Goal: Task Accomplishment & Management: Manage account settings

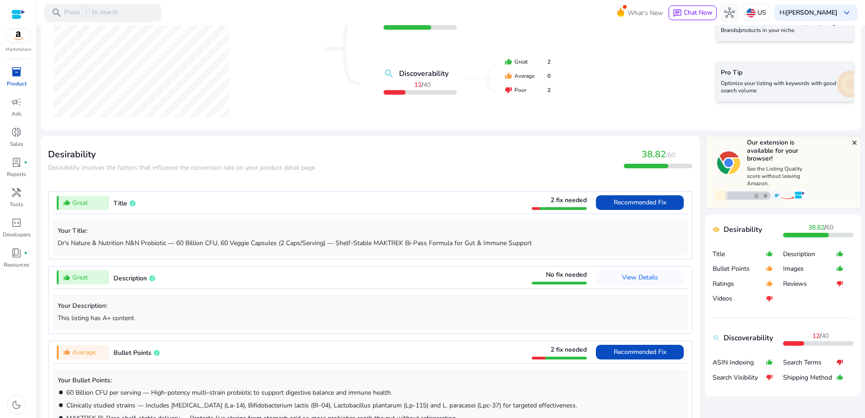
scroll to position [213, 0]
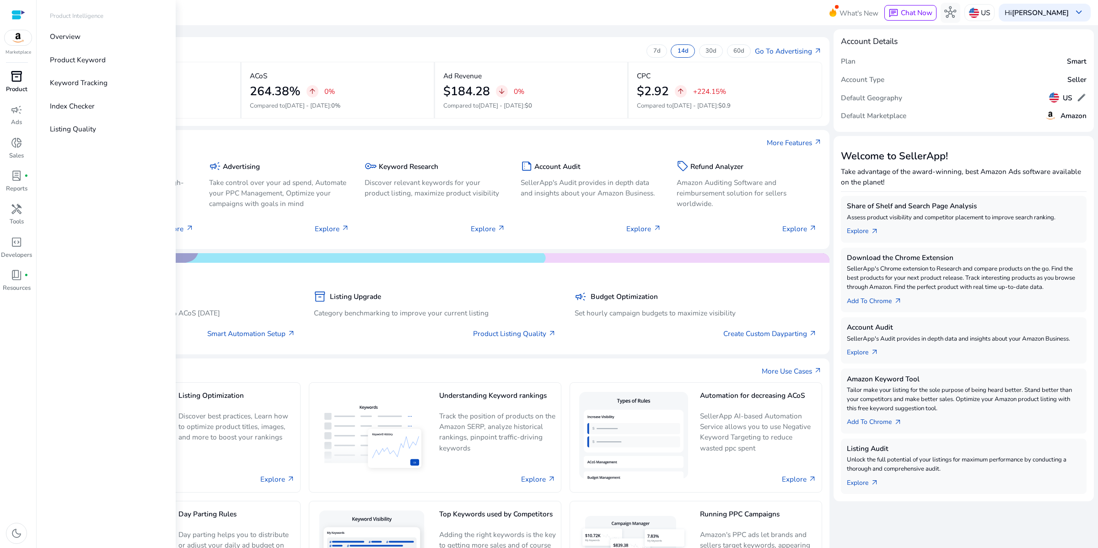
click at [19, 82] on span "inventory_2" at bounding box center [17, 76] width 12 height 12
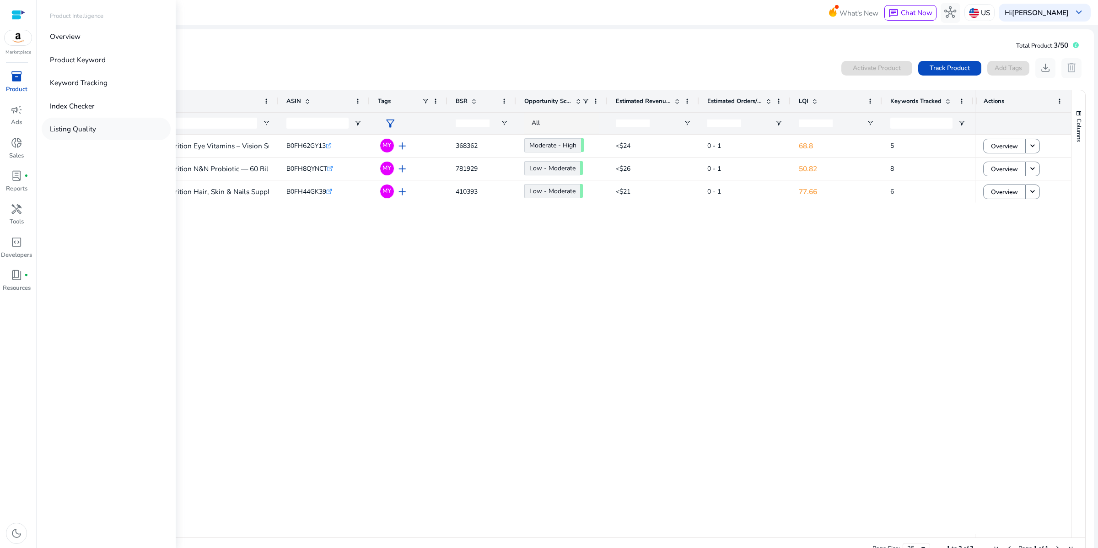
click at [96, 134] on p "Listing Quality" at bounding box center [73, 129] width 46 height 11
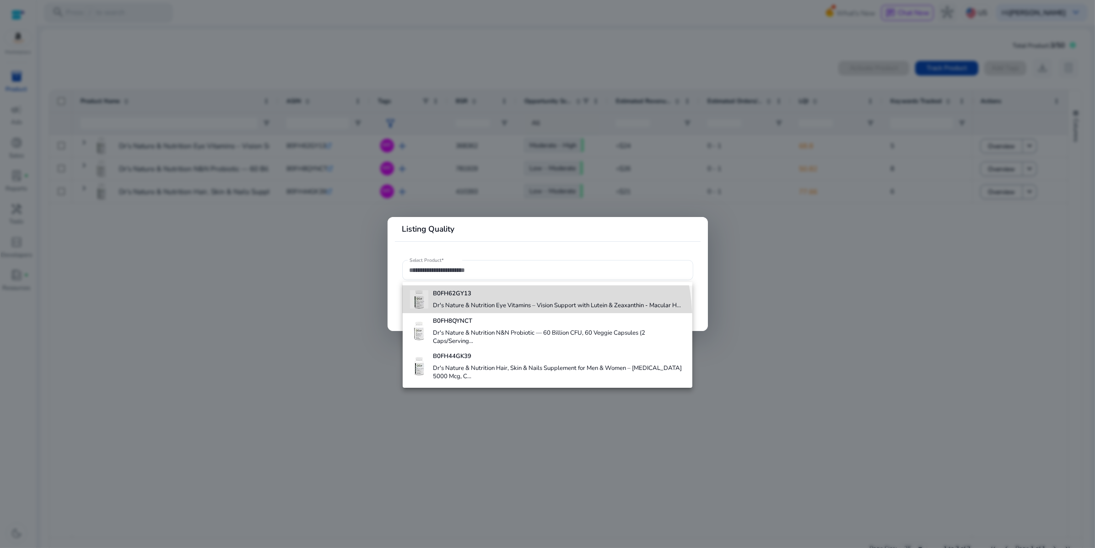
click at [489, 310] on h4 "Dr's Nature & Nutrition Eye Vitamins – Vision Support with Lutein & Zeaxanthin …" at bounding box center [557, 306] width 248 height 8
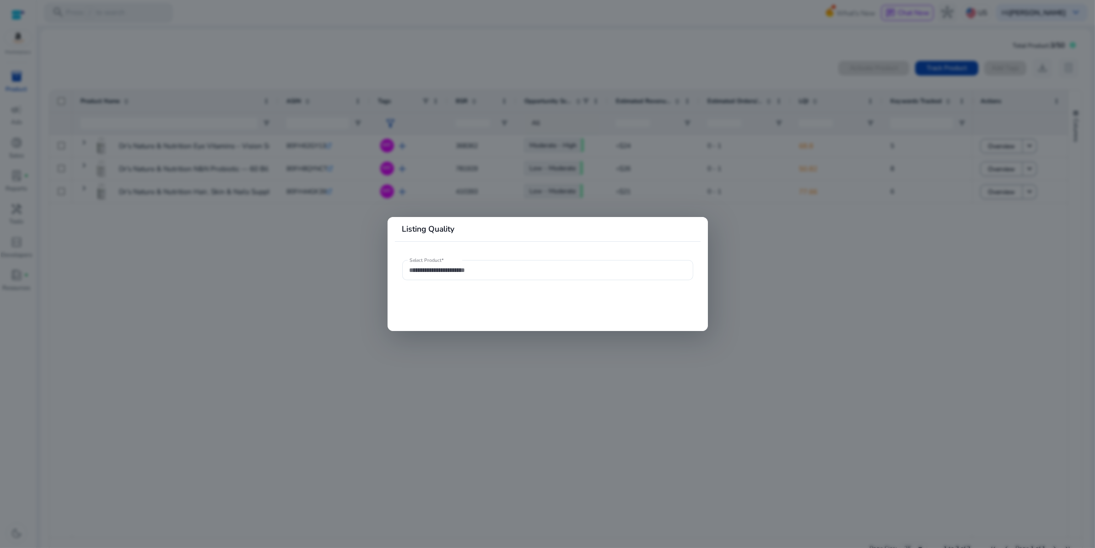
type input "**********"
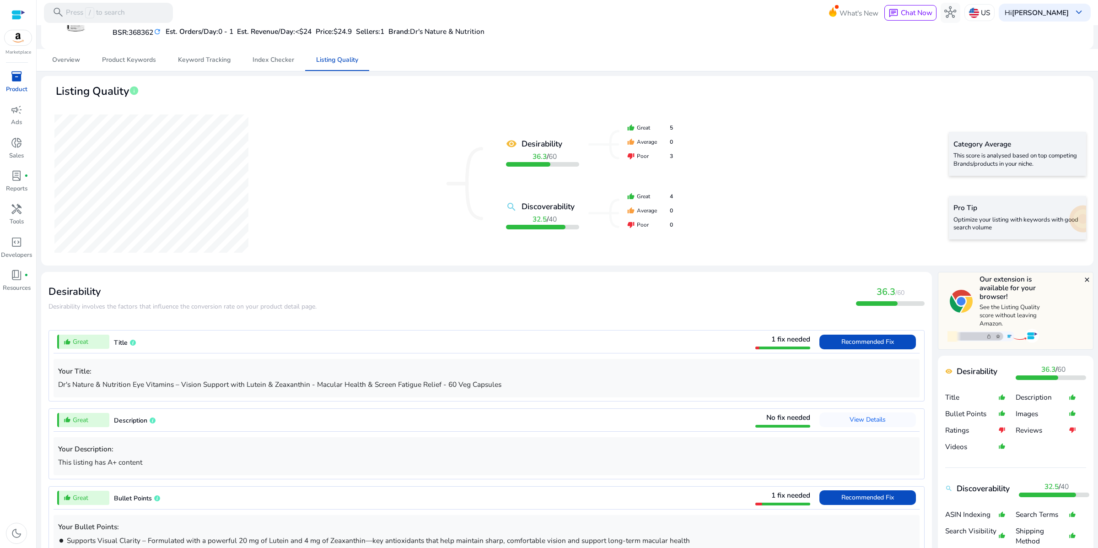
scroll to position [47, 0]
click at [842, 345] on span "Recommended Fix" at bounding box center [868, 340] width 53 height 9
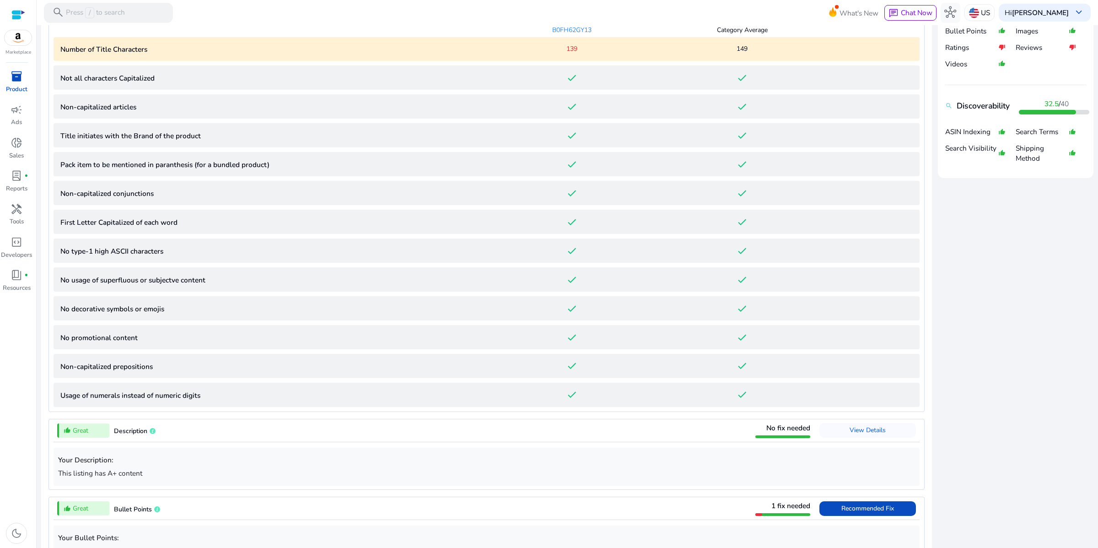
scroll to position [430, 0]
click at [304, 54] on p "Number of Title Characters" at bounding box center [273, 48] width 426 height 11
click at [157, 54] on p "Number of Title Characters" at bounding box center [273, 48] width 426 height 11
click at [224, 54] on p "Number of Title Characters" at bounding box center [273, 48] width 426 height 11
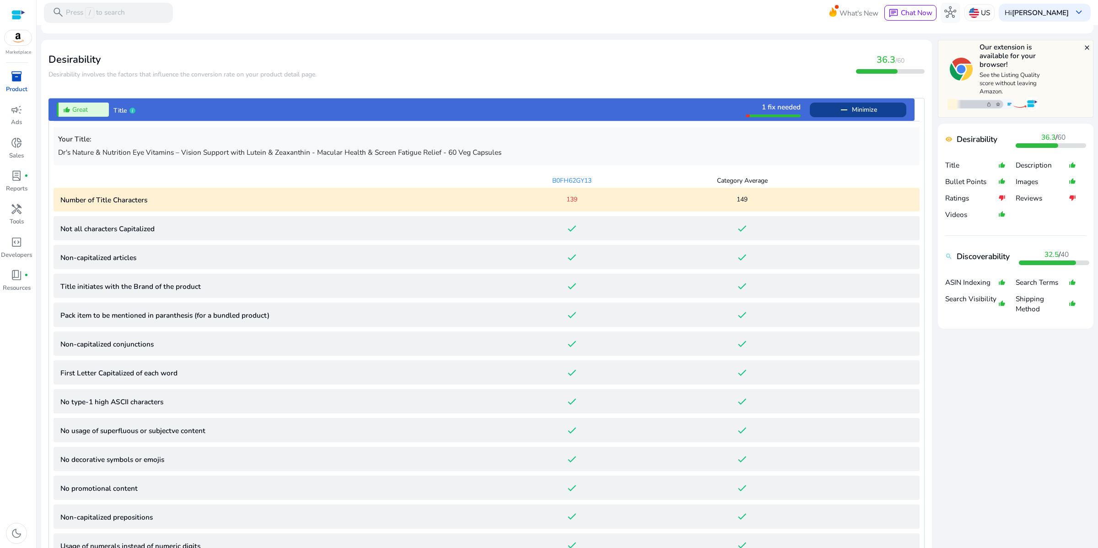
scroll to position [273, 0]
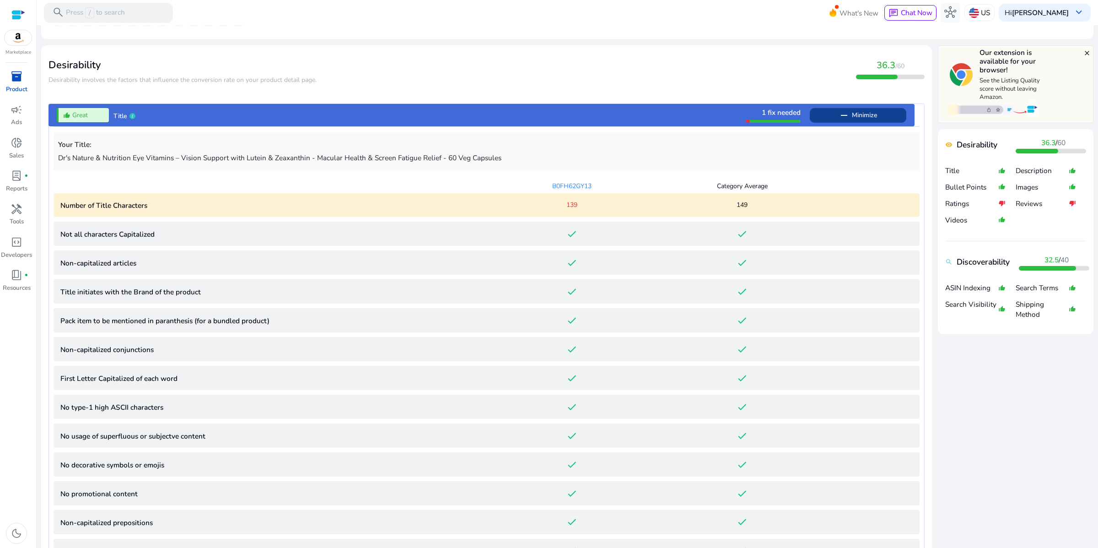
click at [762, 117] on span "1 fix needed" at bounding box center [781, 113] width 39 height 10
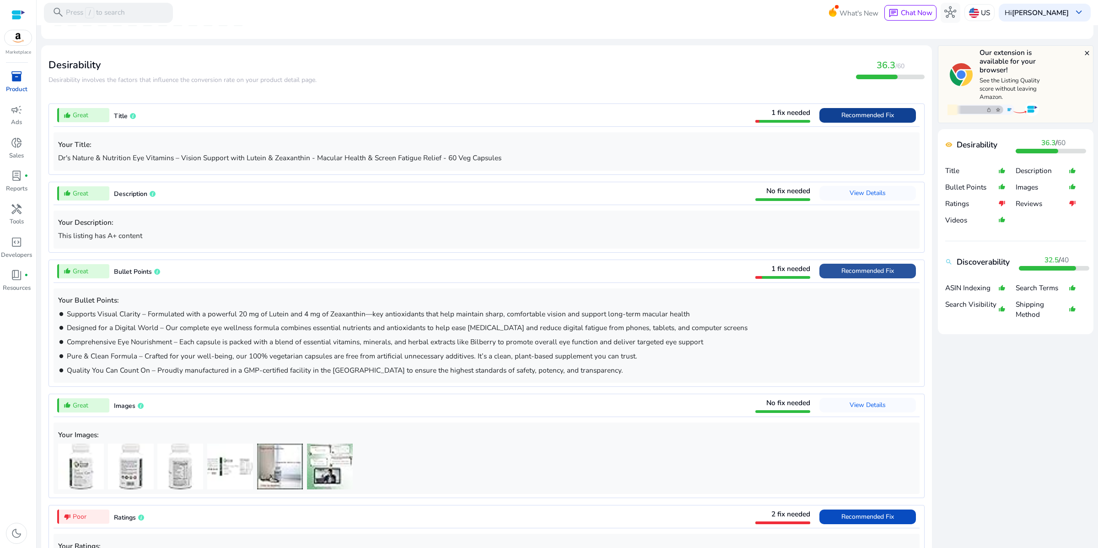
click at [820, 282] on span at bounding box center [868, 271] width 97 height 22
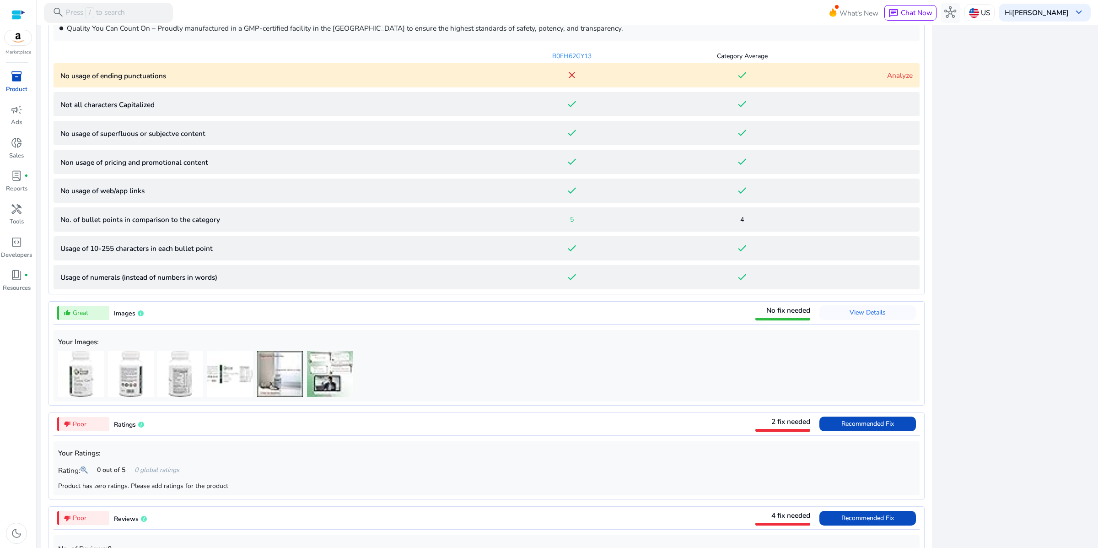
scroll to position [623, 0]
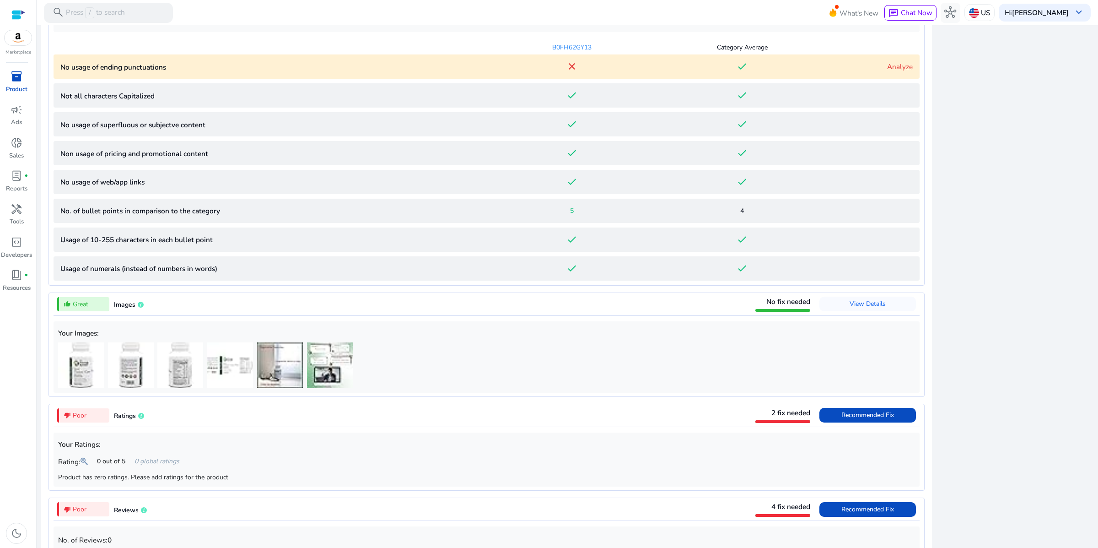
click at [370, 72] on p "No usage of ending punctuations" at bounding box center [273, 67] width 426 height 11
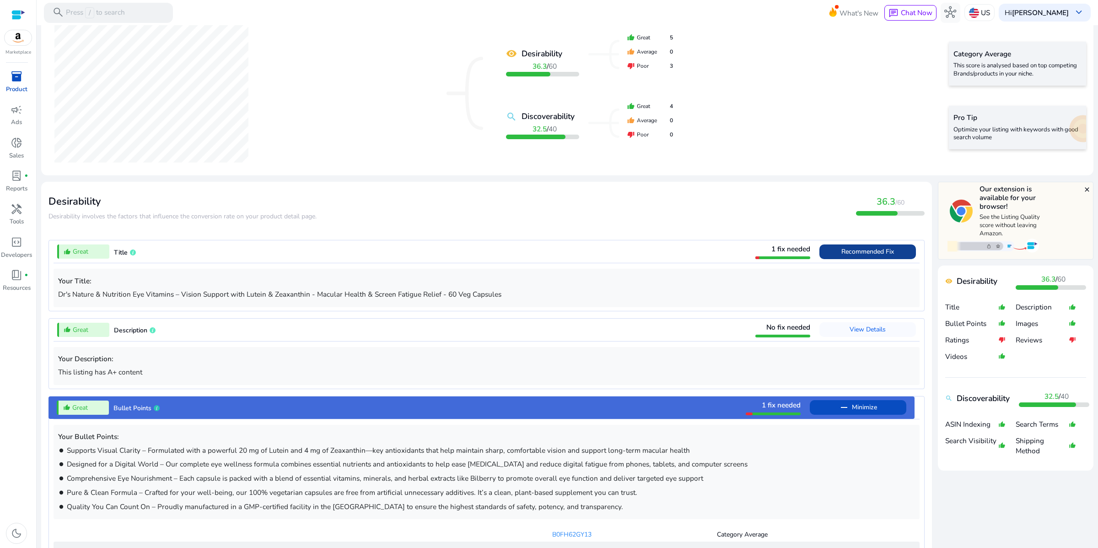
scroll to position [139, 0]
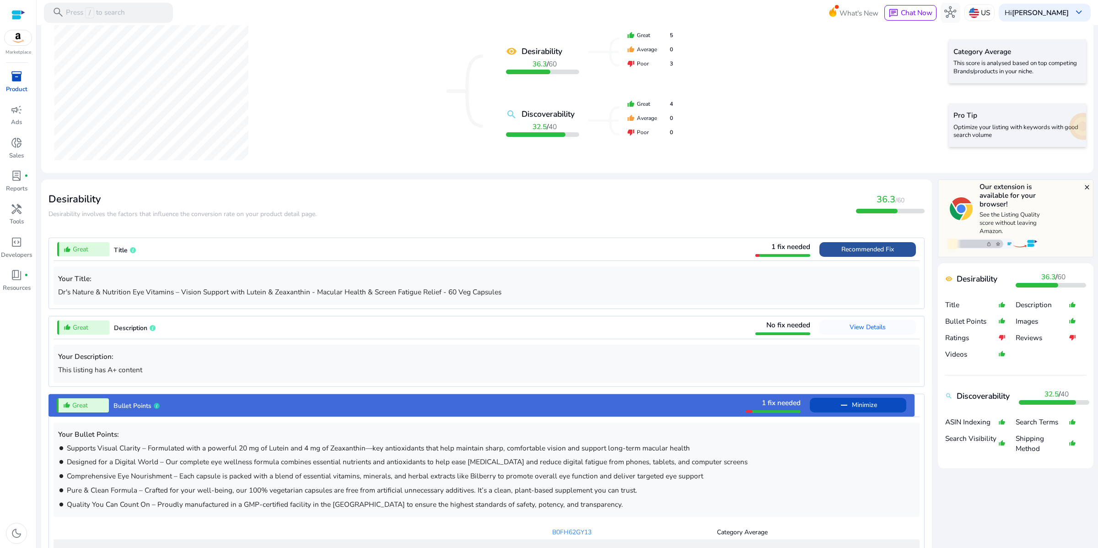
click at [842, 254] on span "Recommended Fix" at bounding box center [868, 249] width 53 height 9
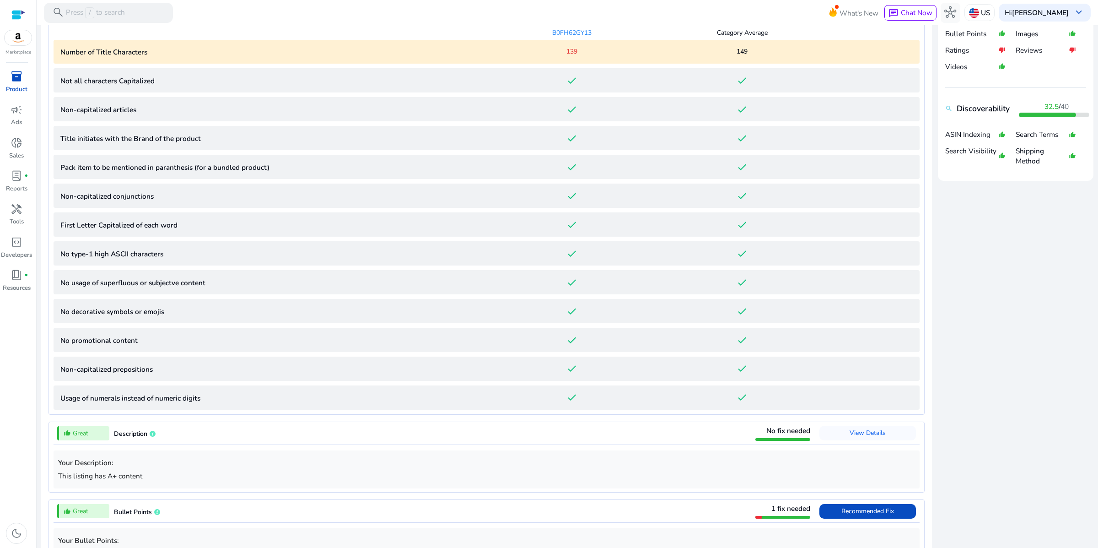
scroll to position [430, 0]
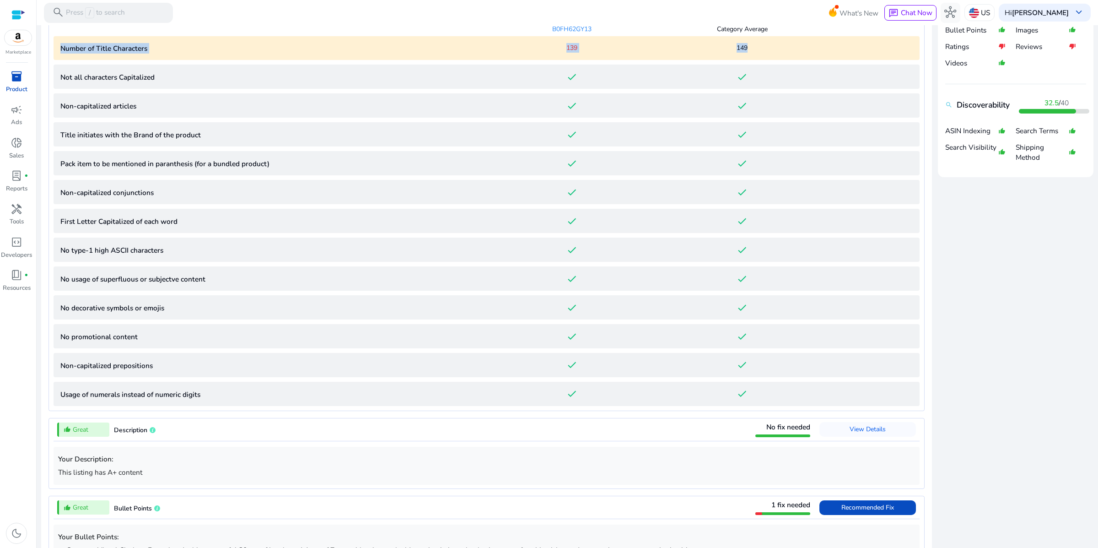
drag, startPoint x: 62, startPoint y: 124, endPoint x: 759, endPoint y: 123, distance: 696.9
click at [759, 60] on Characters "Number of Title Characters 139 149" at bounding box center [487, 48] width 866 height 24
copy Characters "Number of Title Characters 139 149"
drag, startPoint x: 72, startPoint y: 98, endPoint x: 507, endPoint y: 96, distance: 434.3
click at [507, 36] on div "B0FH62GY13 Category Average" at bounding box center [487, 26] width 866 height 19
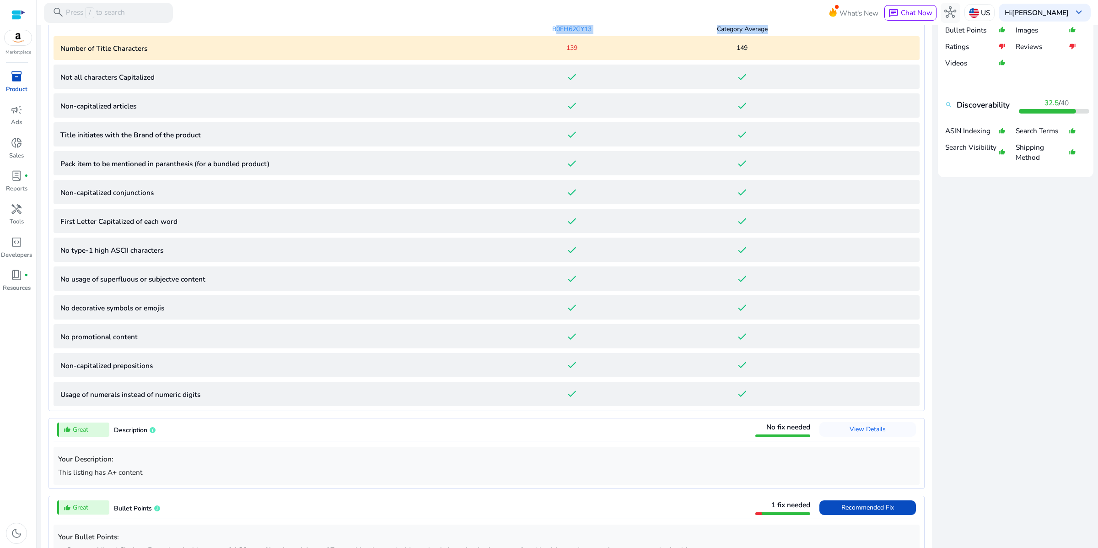
drag, startPoint x: 549, startPoint y: 99, endPoint x: 766, endPoint y: 103, distance: 216.9
click at [766, 36] on div "B0FH62GY13 Category Average" at bounding box center [487, 26] width 866 height 19
copy div "B0FH62GY13 Category Average"
click at [870, 6] on p "Dr's Nature & Nutrition Eye Vitamins – Vision Support with Lutein & Zeaxanthin …" at bounding box center [486, 0] width 857 height 11
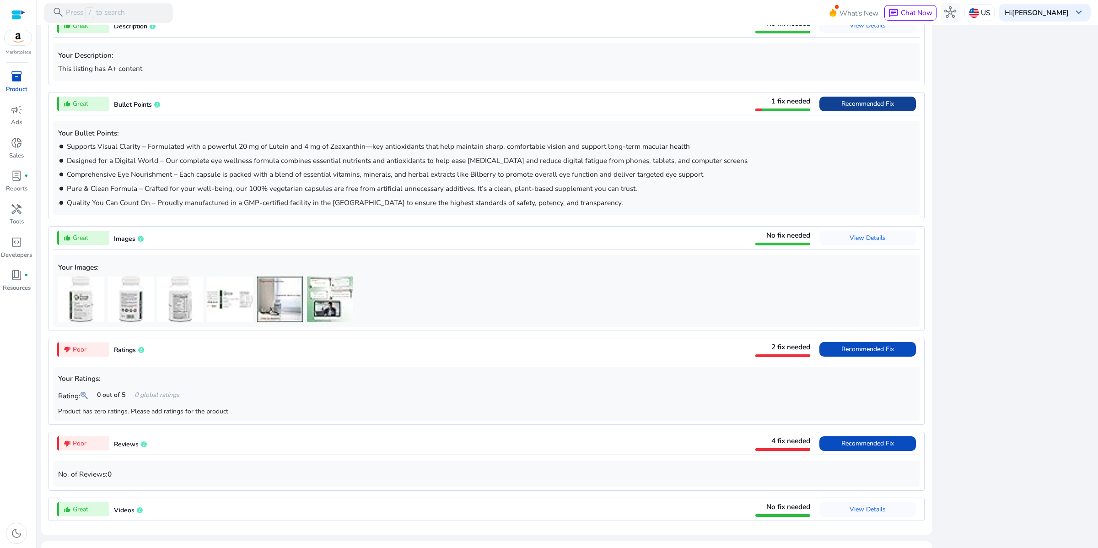
scroll to position [872, 0]
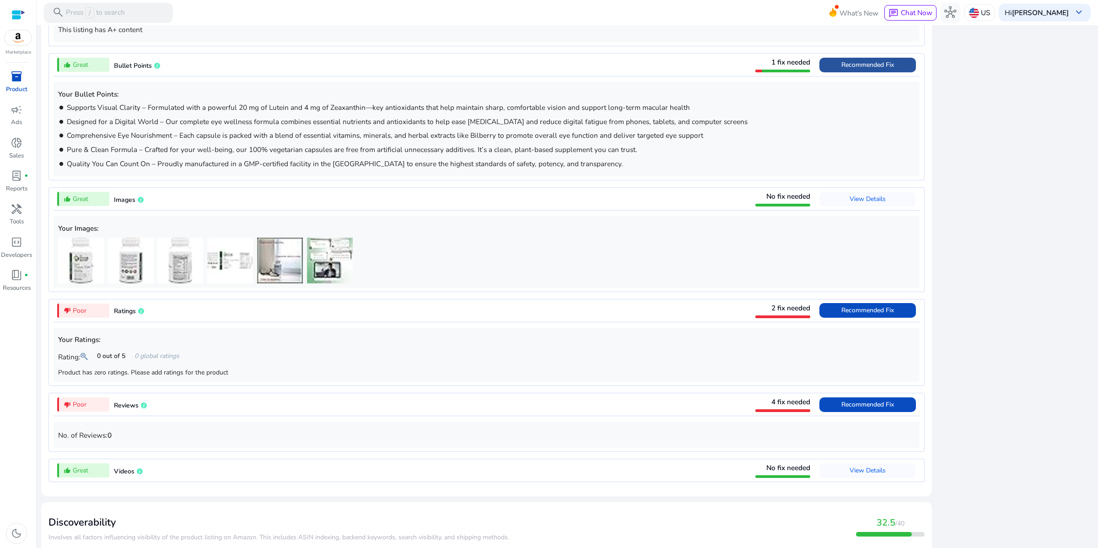
click at [820, 76] on span at bounding box center [868, 65] width 97 height 22
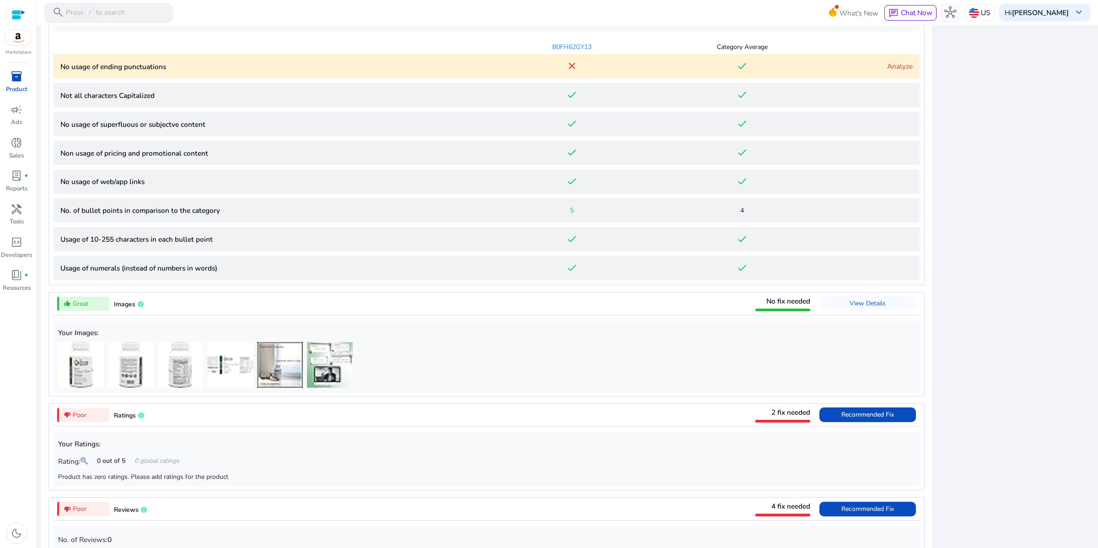
scroll to position [623, 0]
click at [805, 72] on div "done" at bounding box center [742, 66] width 171 height 11
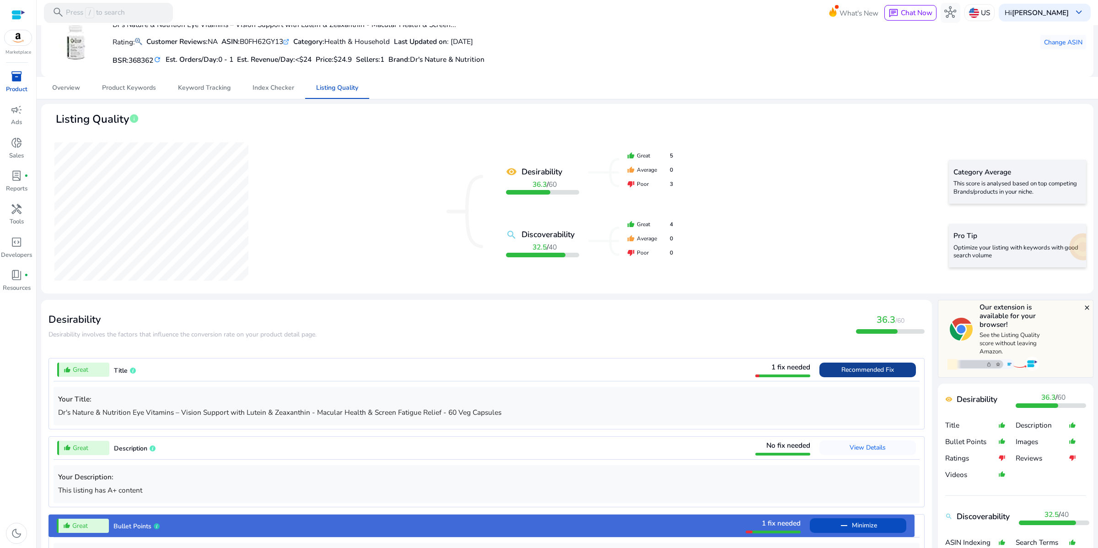
scroll to position [0, 0]
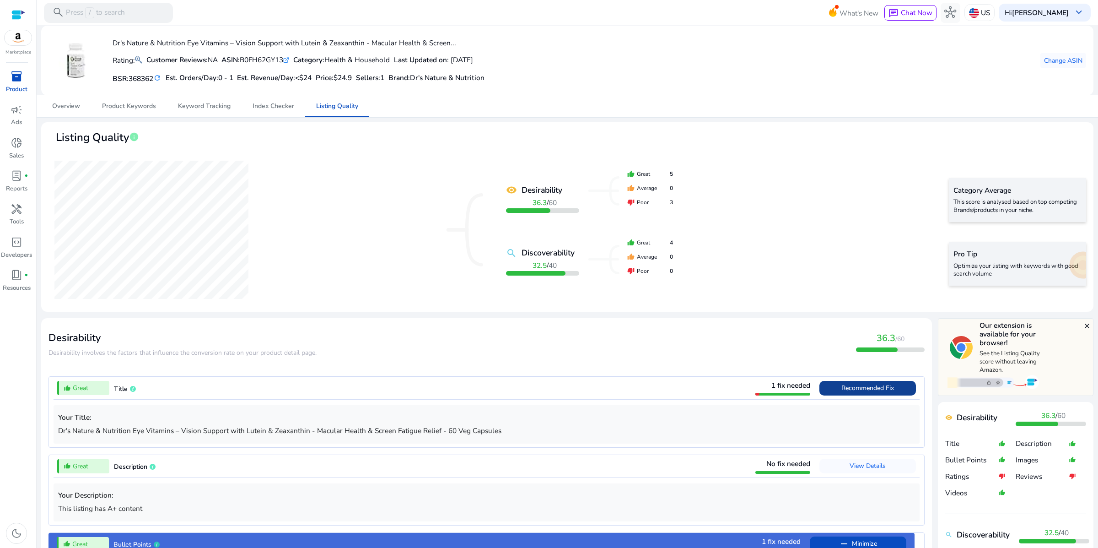
click at [333, 245] on div "remove_red_eye Desirability 36.3 / 60 search Discoverability 32.5 / 40 thumb_up…" at bounding box center [568, 229] width 1038 height 149
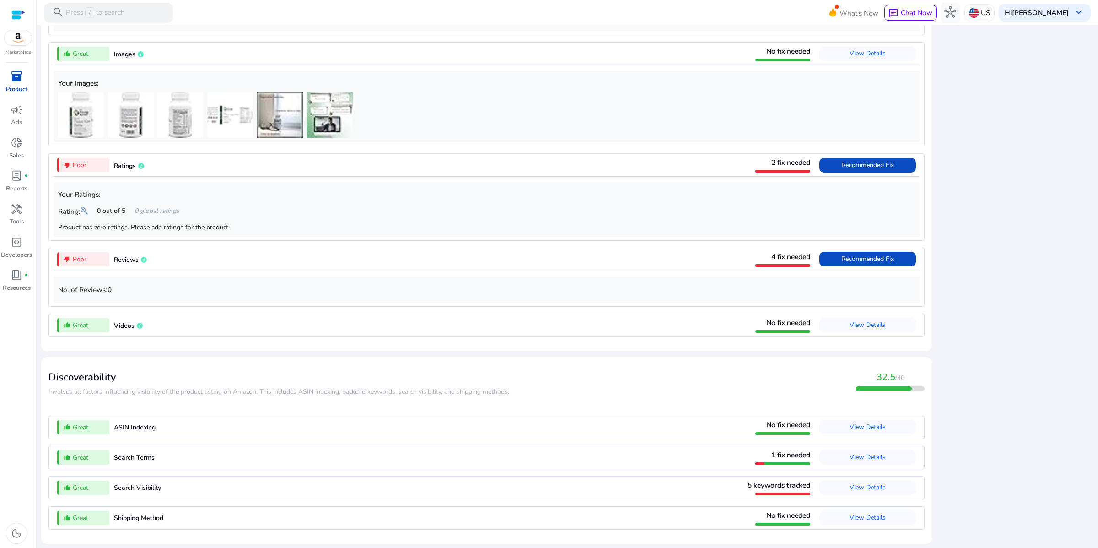
click at [343, 97] on img at bounding box center [330, 115] width 46 height 46
click at [293, 138] on img at bounding box center [280, 115] width 46 height 46
click at [234, 138] on img at bounding box center [230, 115] width 46 height 46
click at [277, 138] on img at bounding box center [280, 115] width 46 height 46
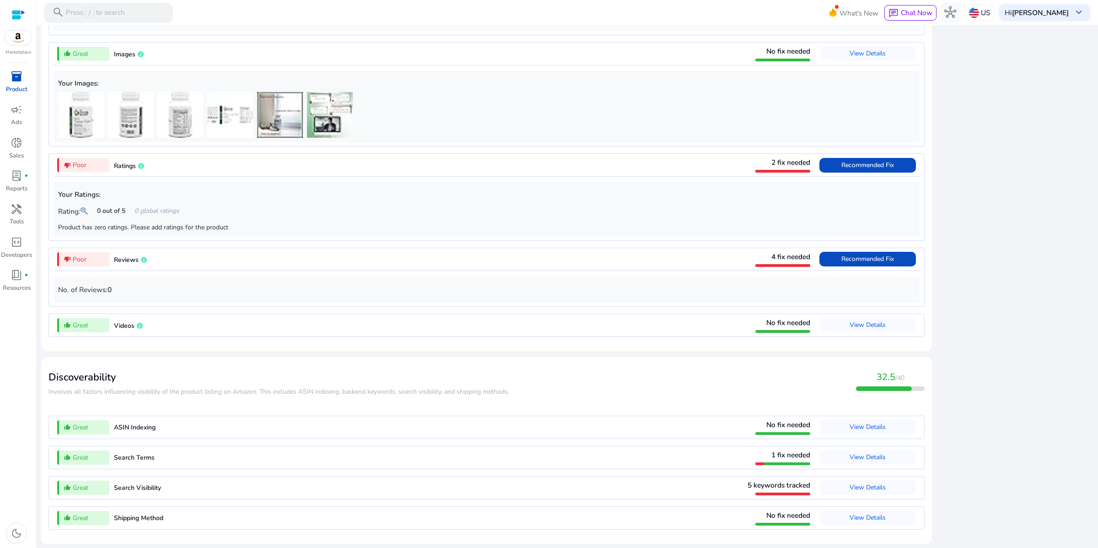
click at [342, 138] on img at bounding box center [330, 115] width 46 height 46
click at [850, 58] on span "View Details" at bounding box center [868, 53] width 36 height 9
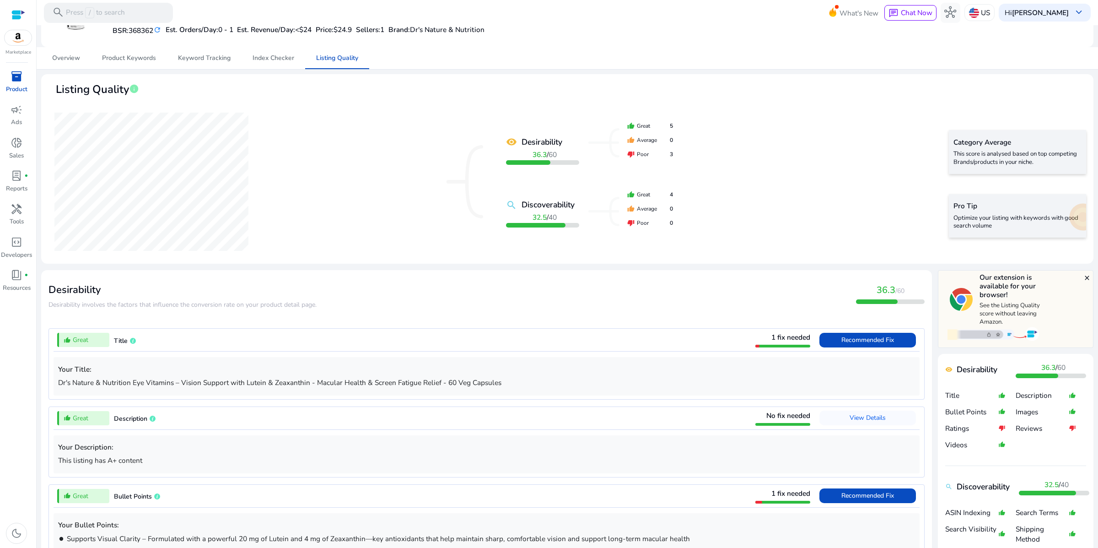
scroll to position [0, 0]
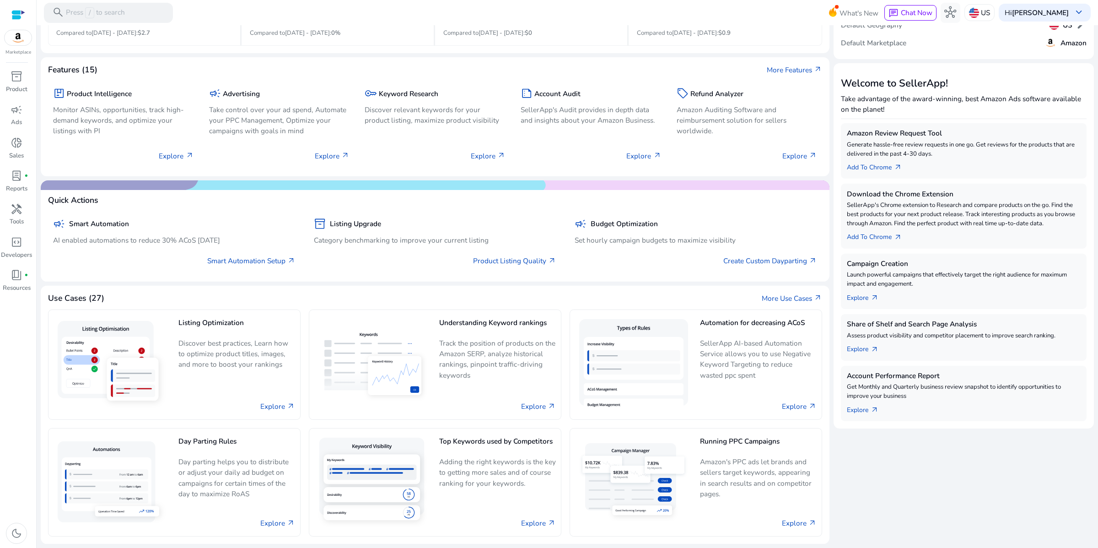
scroll to position [236, 0]
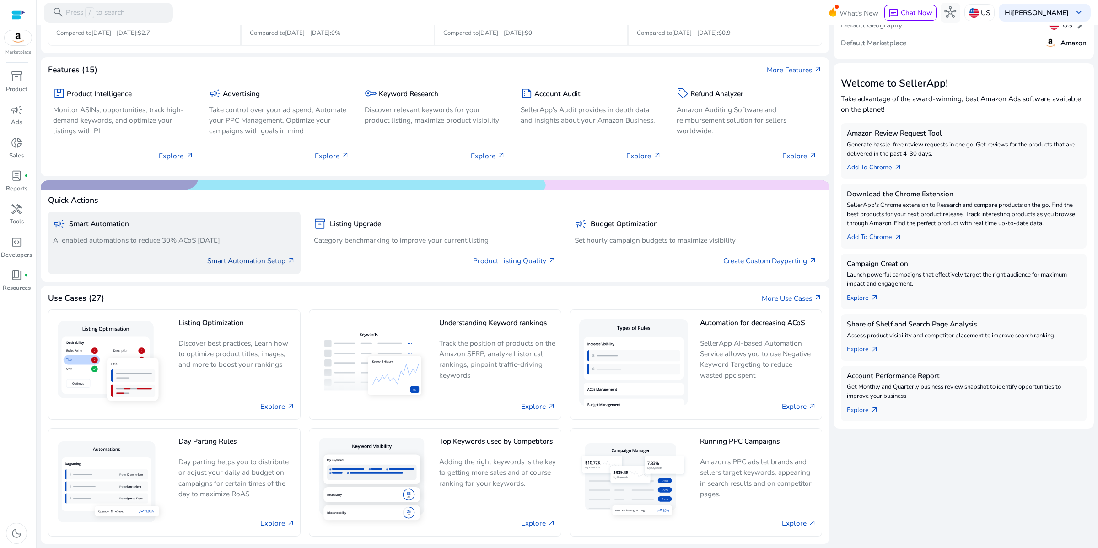
click at [207, 266] on link "Smart Automation Setup arrow_outward" at bounding box center [251, 260] width 88 height 11
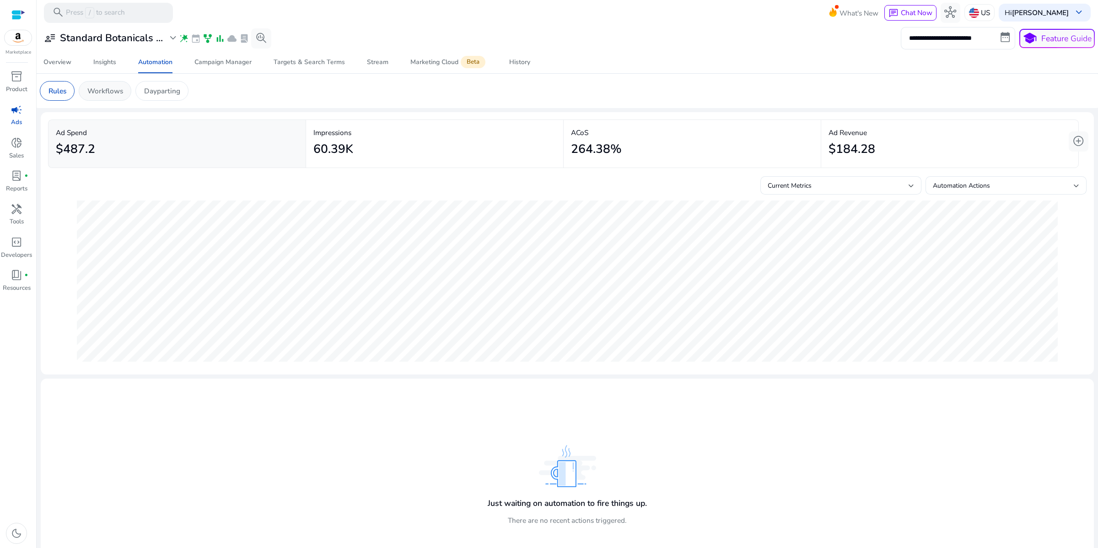
click at [123, 96] on p "Workflows" at bounding box center [105, 91] width 36 height 11
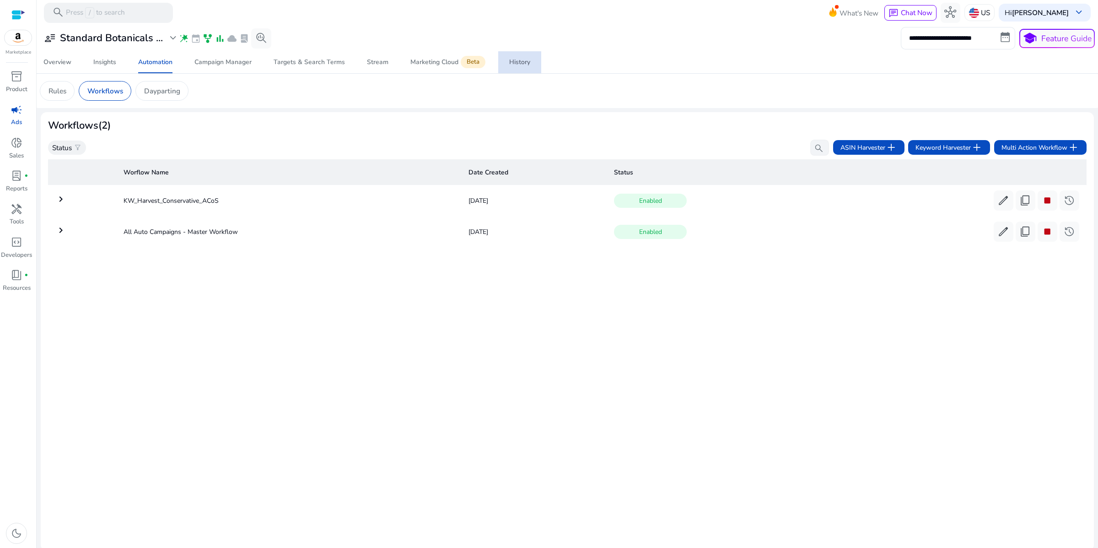
click at [530, 65] on div "History" at bounding box center [519, 62] width 21 height 6
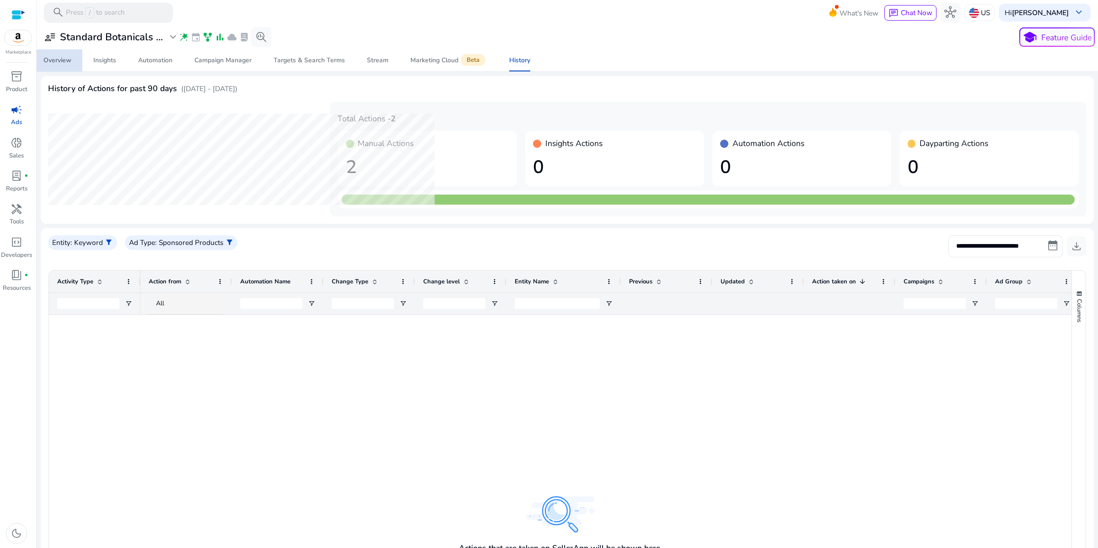
click at [56, 64] on div "Overview" at bounding box center [57, 60] width 28 height 6
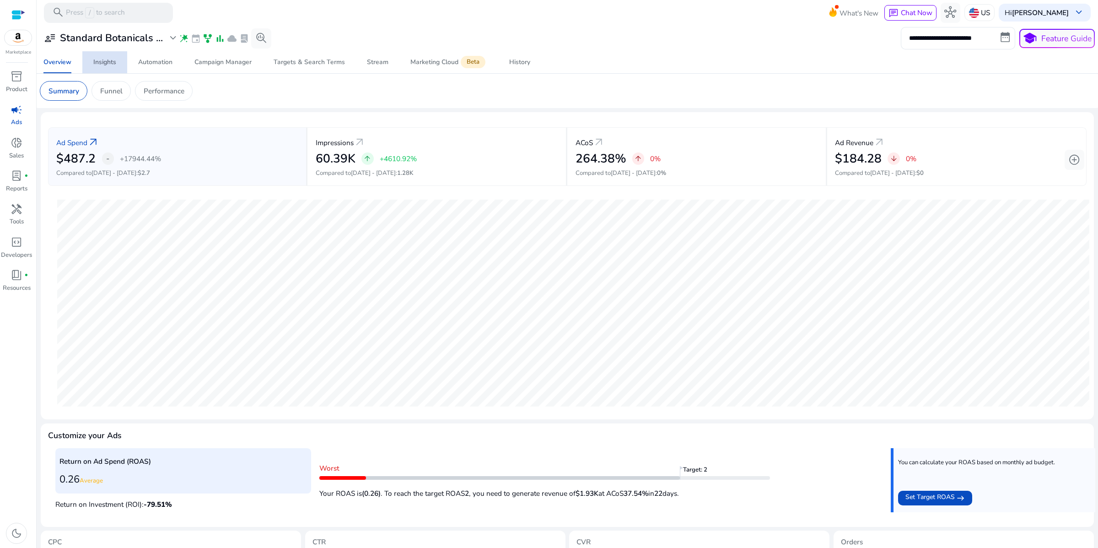
click at [103, 65] on div "Insights" at bounding box center [104, 62] width 23 height 6
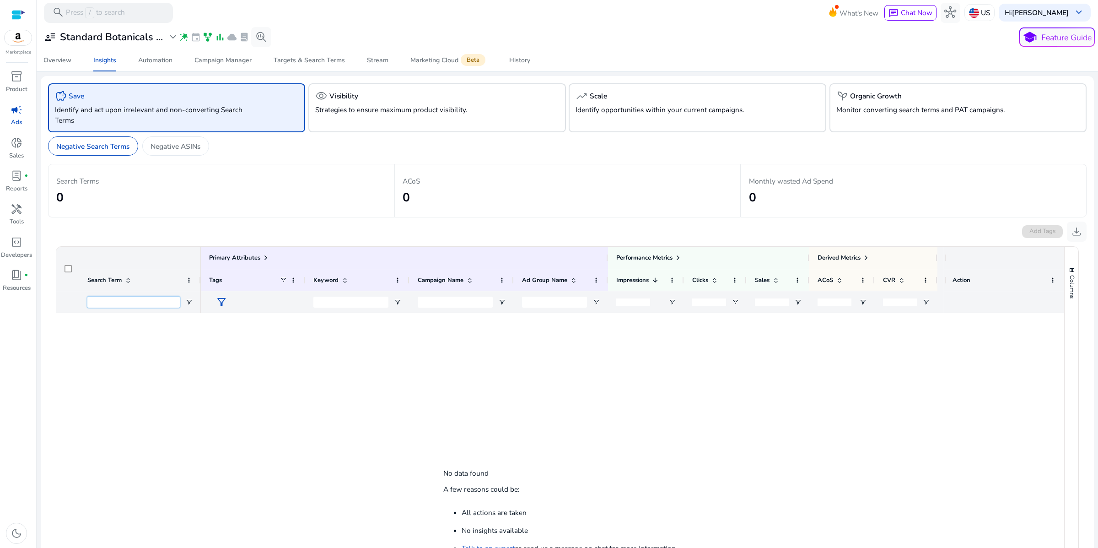
click at [152, 308] on input "Search Term Filter Input" at bounding box center [133, 302] width 92 height 11
click at [153, 308] on input "Search Term Filter Input" at bounding box center [133, 302] width 92 height 11
type input "**********"
click at [129, 151] on p "Negative Search Terms" at bounding box center [92, 146] width 73 height 11
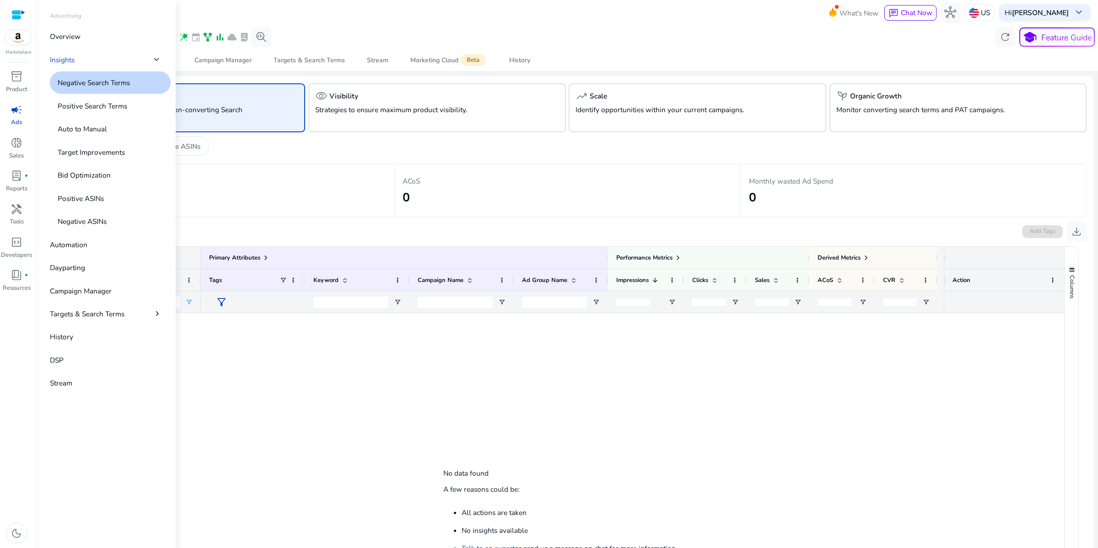
click at [11, 116] on span "campaign" at bounding box center [17, 110] width 12 height 12
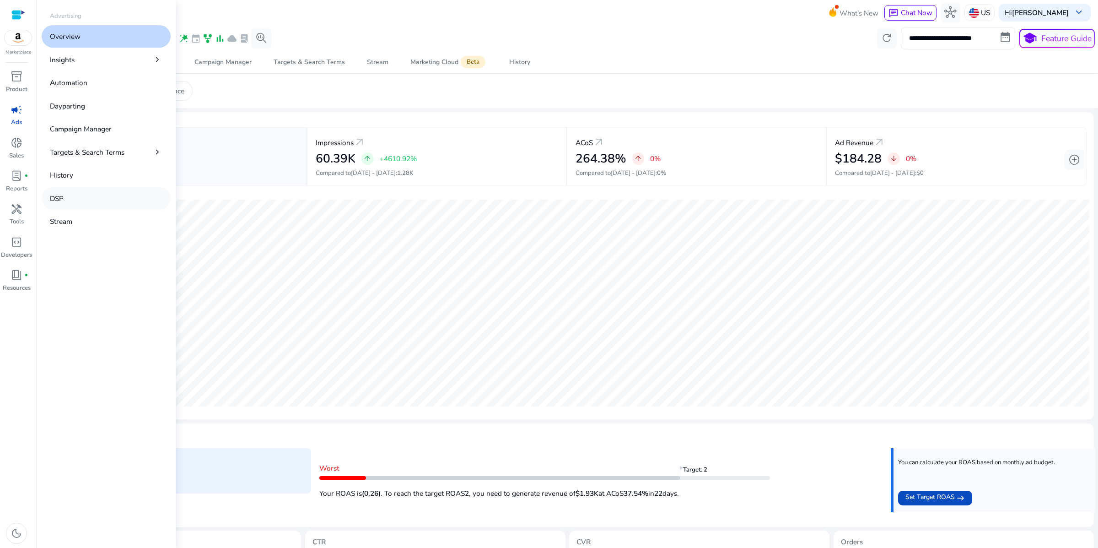
click at [64, 204] on p "DSP" at bounding box center [57, 198] width 14 height 11
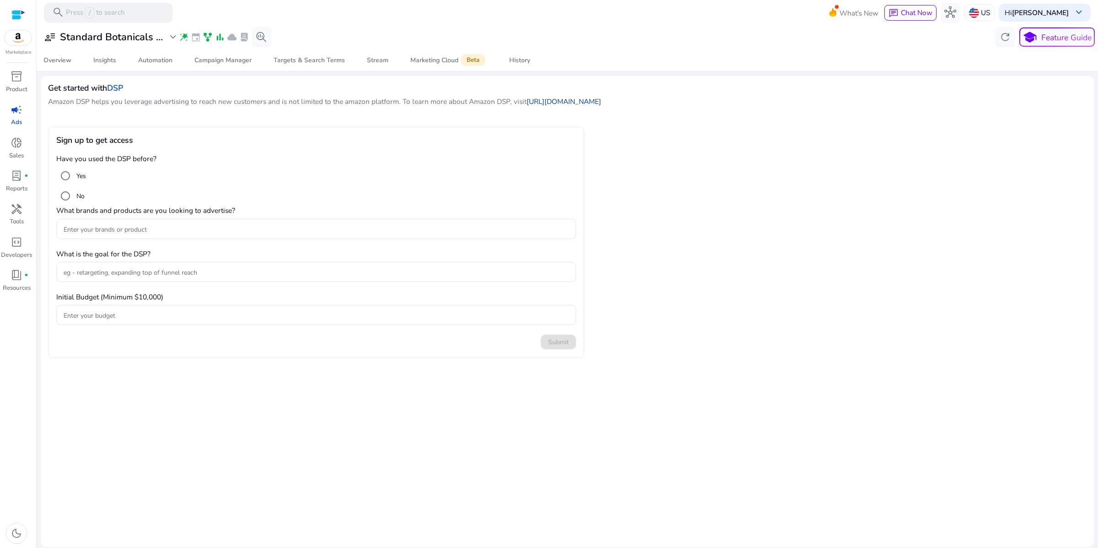
click at [601, 106] on link "https://www.sellerapp.com/blog/amazon-dsp/" at bounding box center [564, 102] width 75 height 10
click at [179, 43] on span "expand_more" at bounding box center [173, 37] width 12 height 12
click at [233, 43] on div at bounding box center [549, 274] width 1098 height 548
click at [413, 41] on div "Amazon Marketing Cloud (AMC) not enabled" at bounding box center [414, 40] width 155 height 19
click at [237, 42] on span "cloud" at bounding box center [232, 37] width 10 height 10
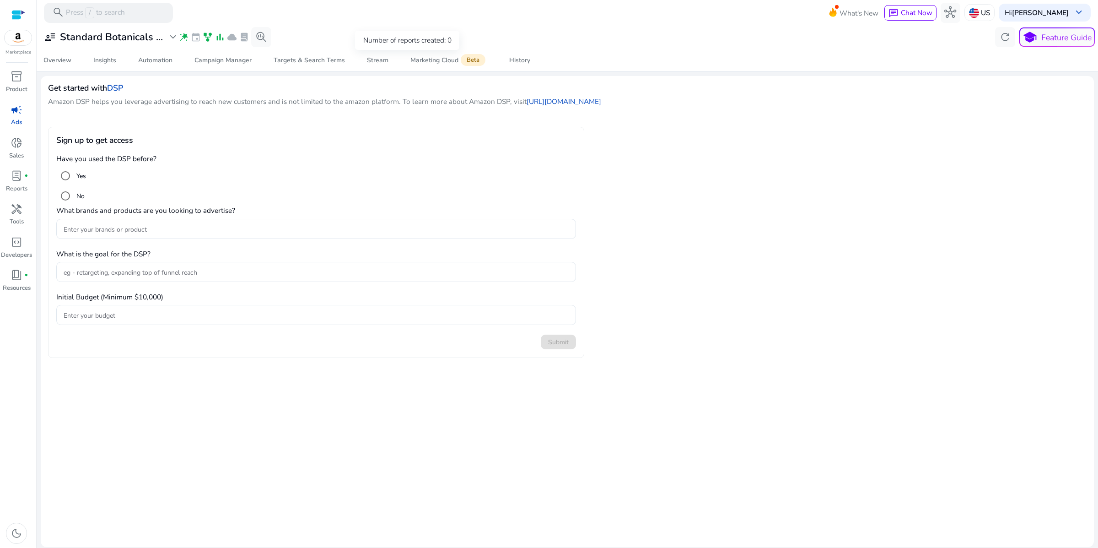
click at [249, 41] on span "lab_profile" at bounding box center [244, 37] width 10 height 10
drag, startPoint x: 51, startPoint y: 124, endPoint x: 116, endPoint y: 124, distance: 64.5
click at [116, 107] on p "Amazon DSP helps you leverage advertising to reach new customers and is not lim…" at bounding box center [567, 101] width 1039 height 11
copy p "Amazon DSP"
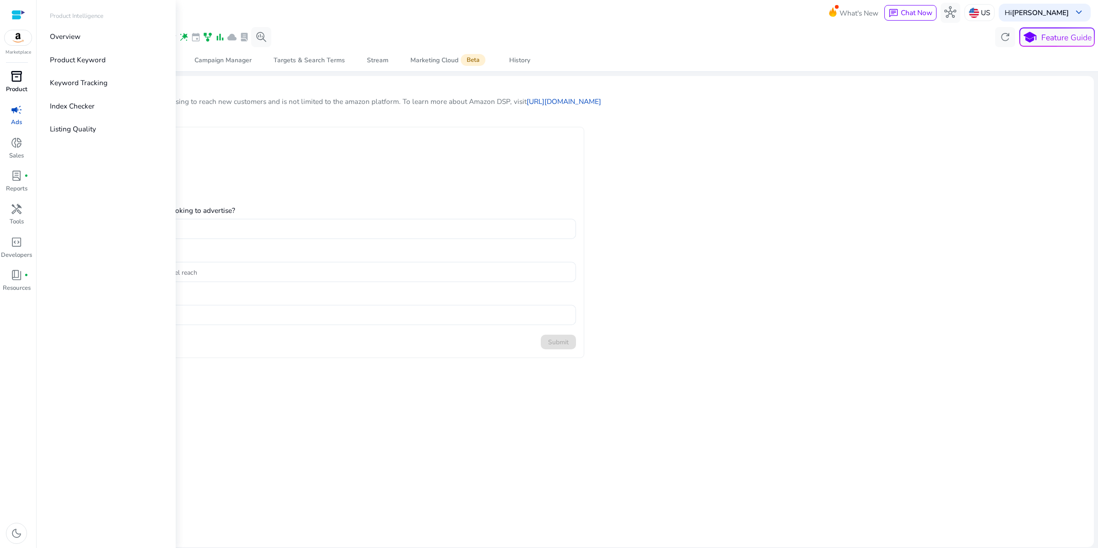
click at [21, 82] on span "inventory_2" at bounding box center [17, 76] width 12 height 12
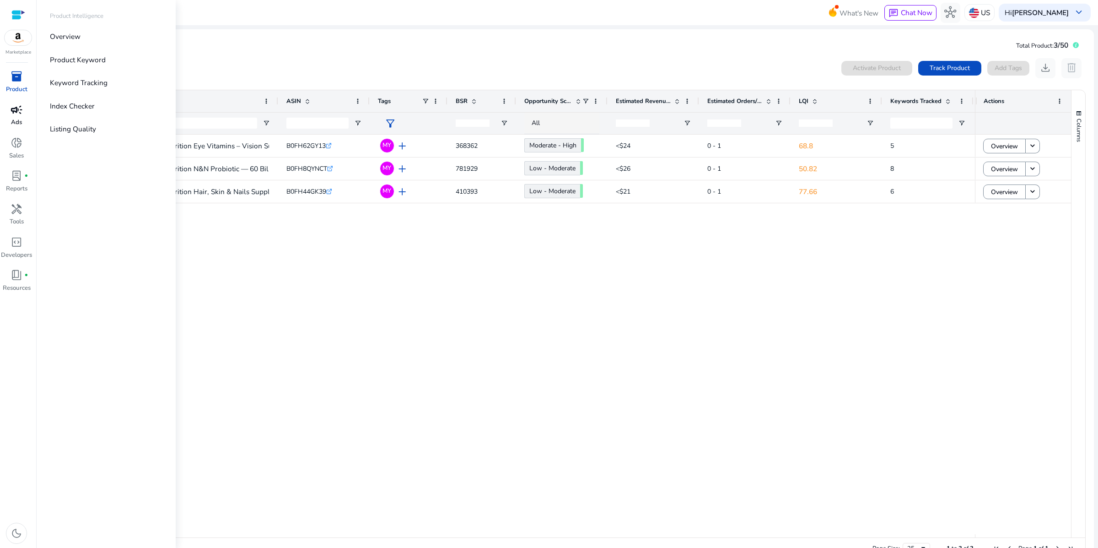
click at [18, 118] on div "campaign" at bounding box center [16, 110] width 28 height 16
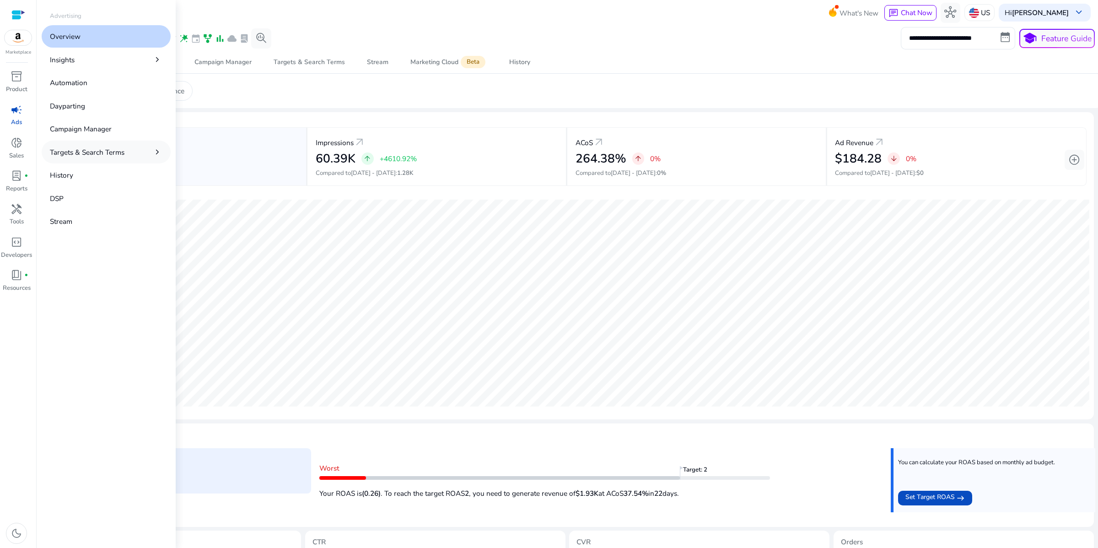
click at [124, 157] on p "Targets & Search Terms" at bounding box center [87, 152] width 75 height 11
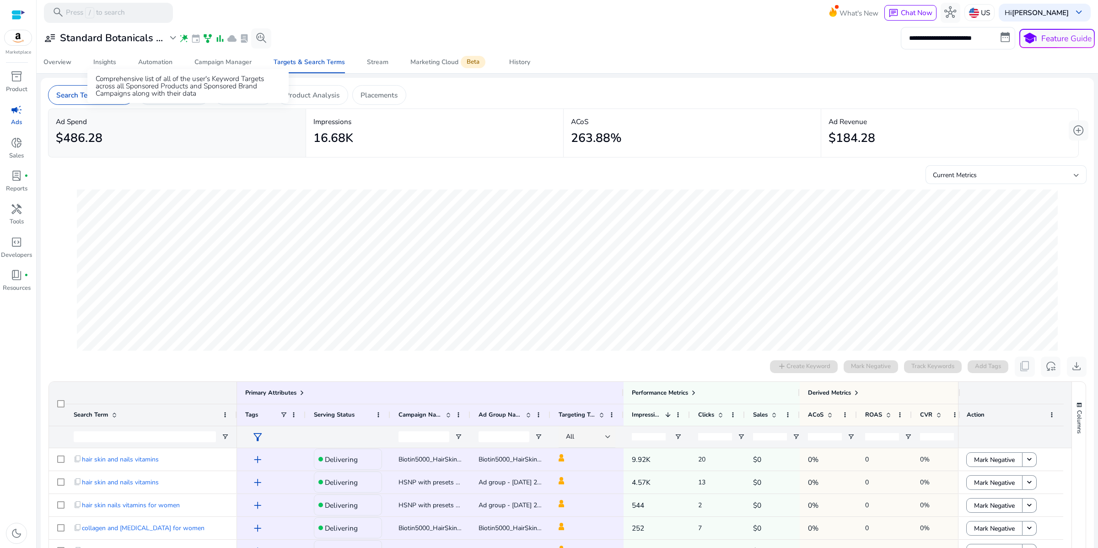
click at [201, 100] on p "Keyword Targets" at bounding box center [173, 95] width 54 height 11
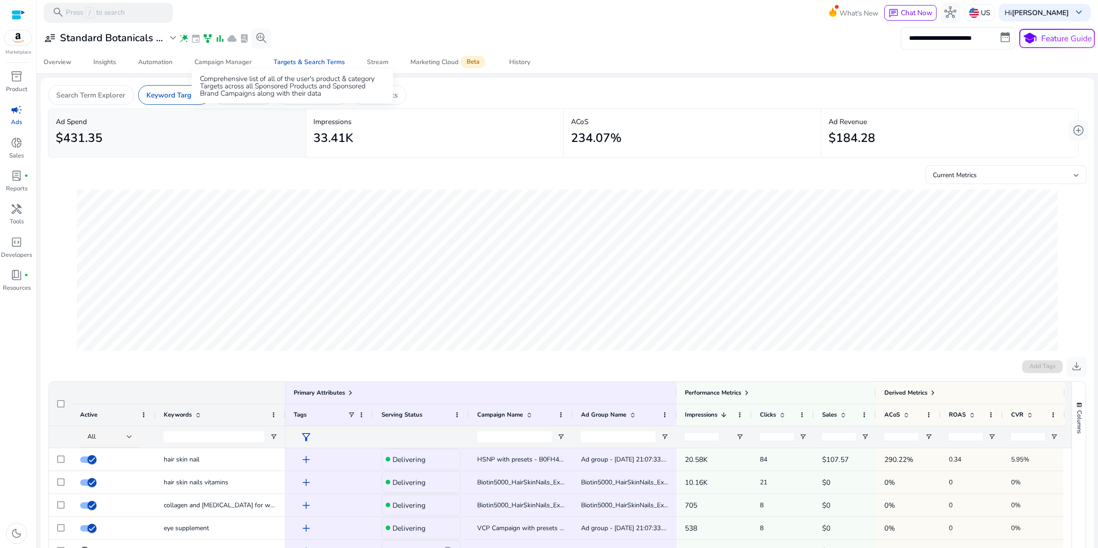
click at [264, 100] on p "ASIN Targets" at bounding box center [243, 95] width 42 height 11
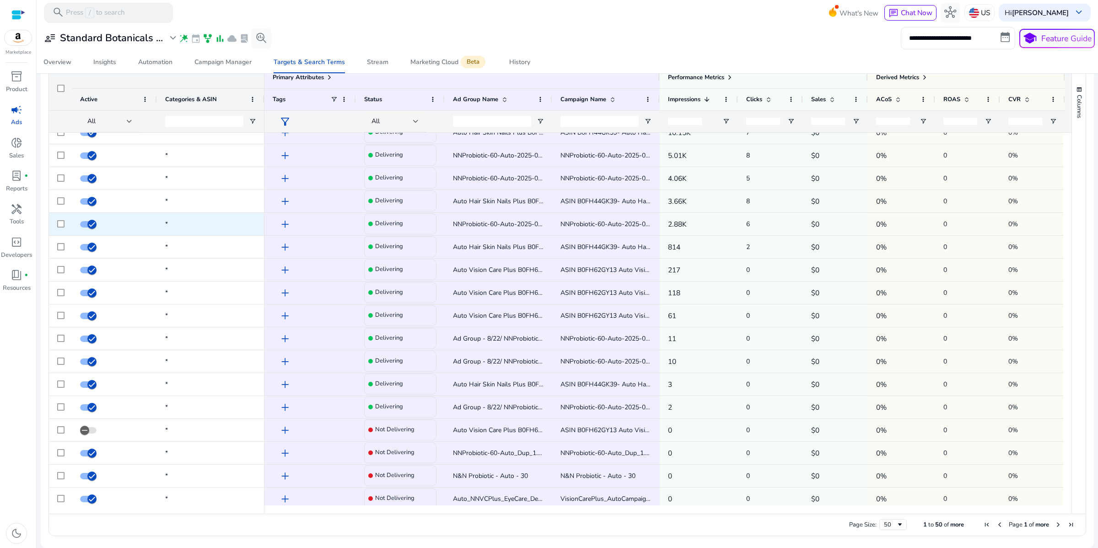
scroll to position [14, 0]
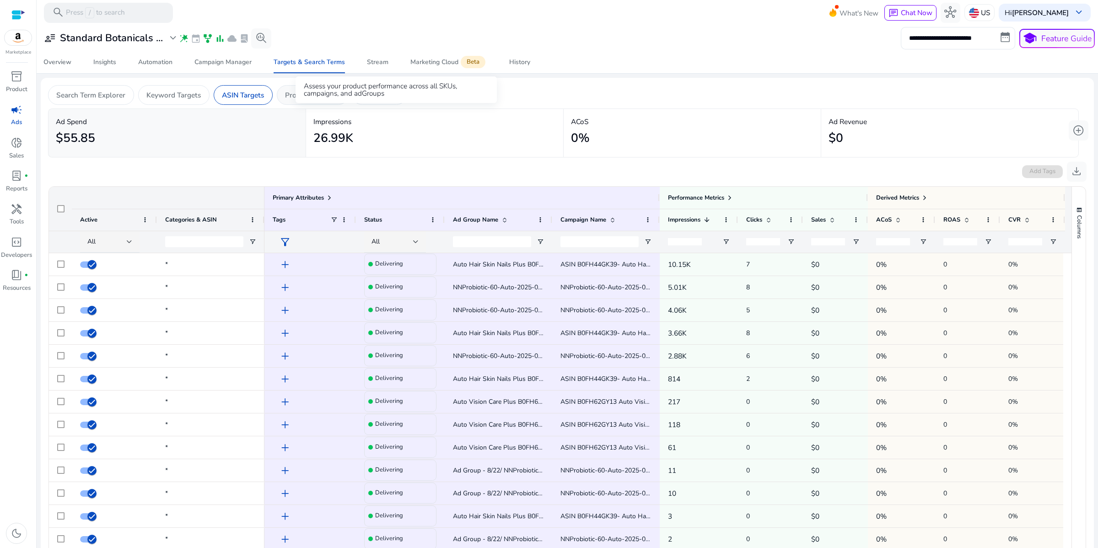
click at [340, 100] on p "Product Analysis" at bounding box center [312, 95] width 54 height 11
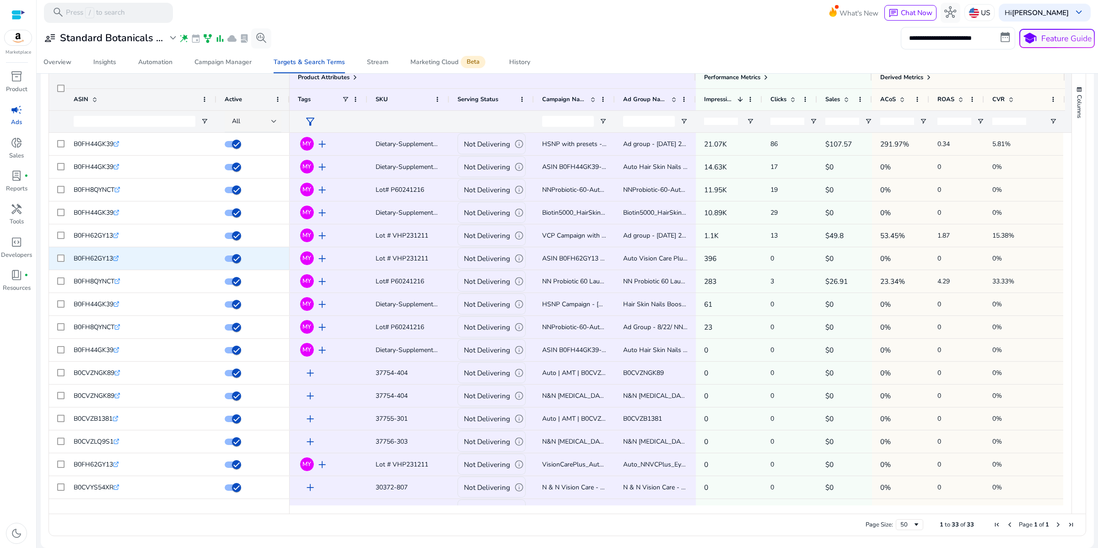
scroll to position [30, 0]
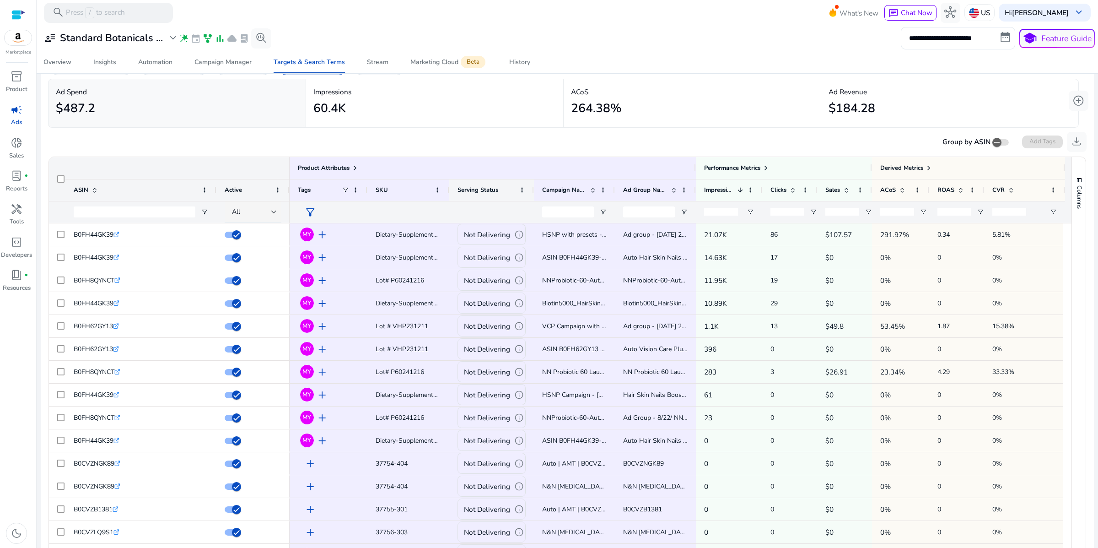
click at [480, 194] on span "Serving Status" at bounding box center [478, 190] width 41 height 8
click at [239, 152] on div "Group by ASIN Add Tags download" at bounding box center [567, 142] width 1039 height 20
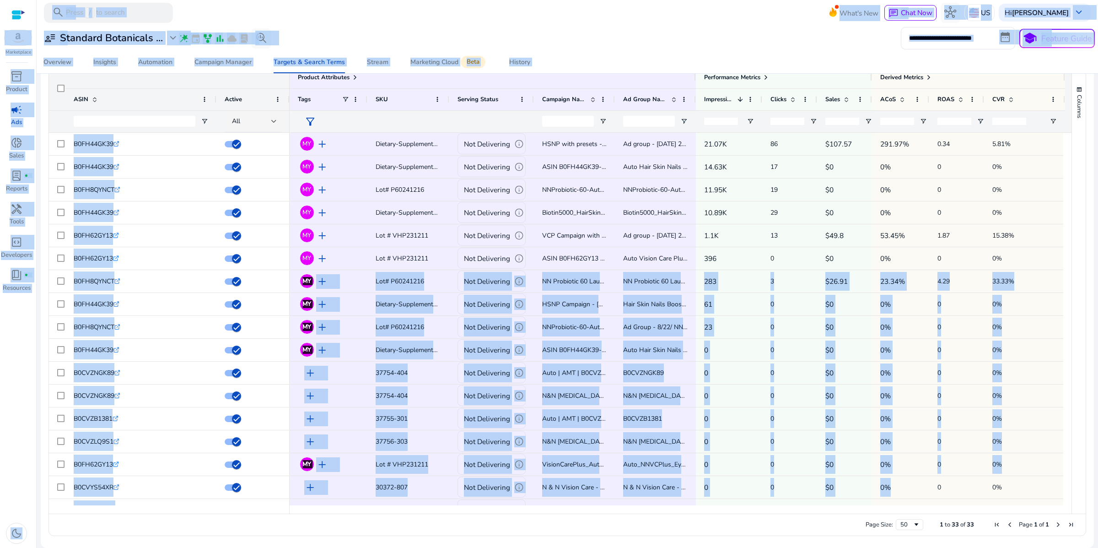
scroll to position [179, 0]
drag, startPoint x: 33, startPoint y: 21, endPoint x: 984, endPoint y: 486, distance: 1058.9
click at [984, 486] on mat-sidenav-container "**********" at bounding box center [549, 274] width 1098 height 548
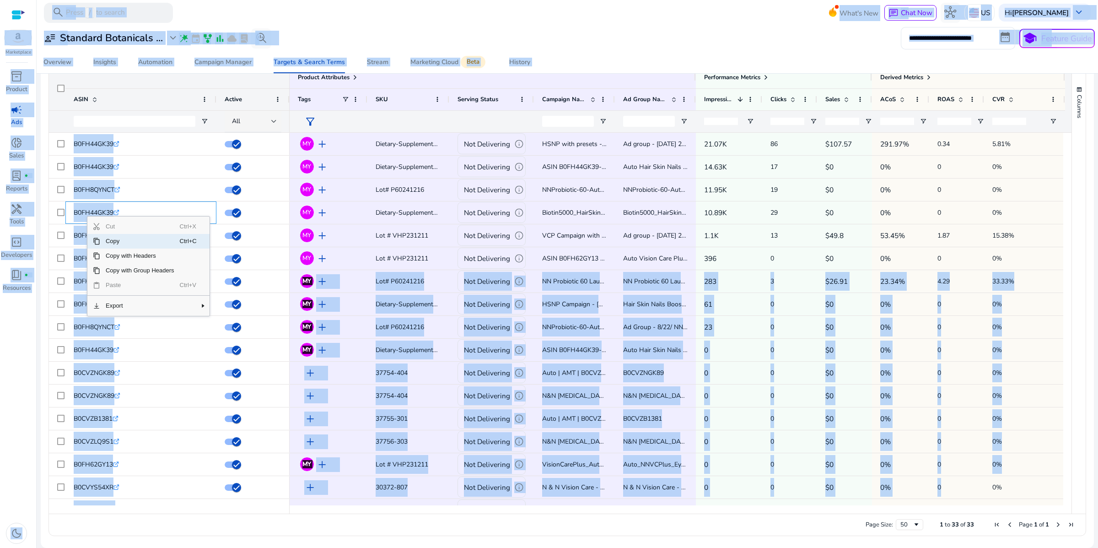
click at [123, 242] on span "Copy" at bounding box center [140, 241] width 80 height 15
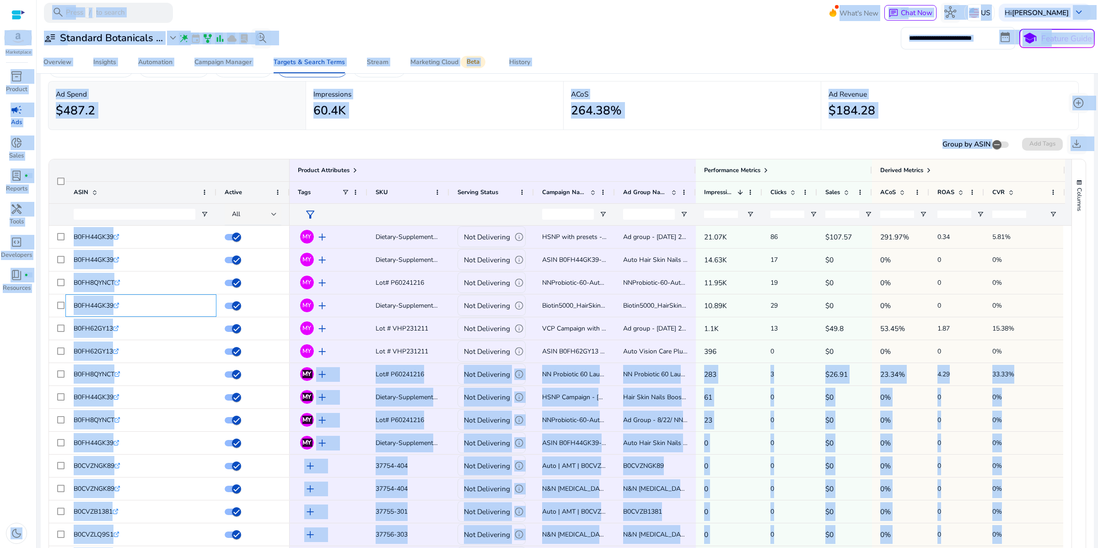
scroll to position [0, 0]
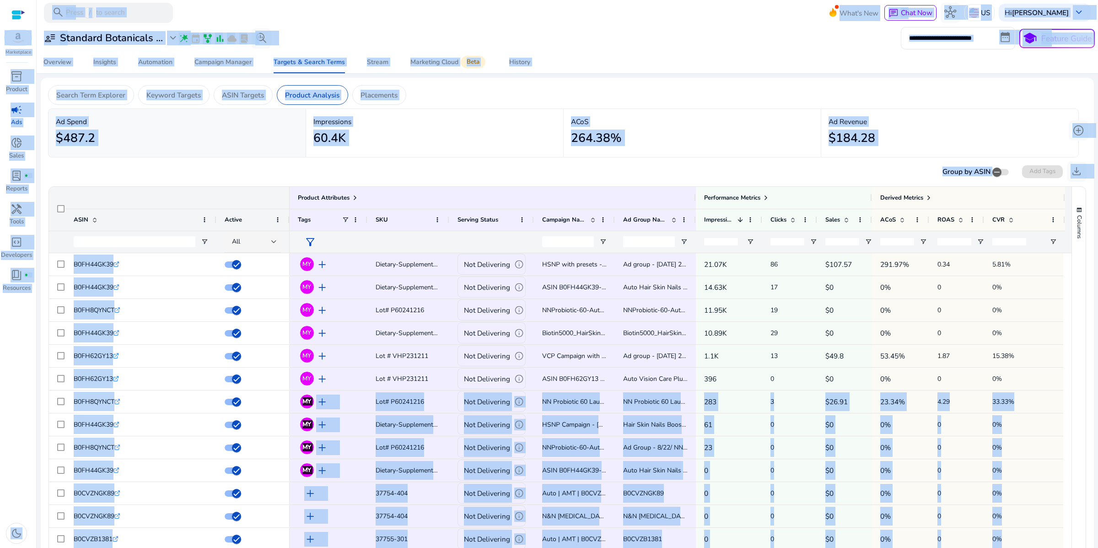
click at [735, 150] on div "264.38%" at bounding box center [692, 138] width 243 height 22
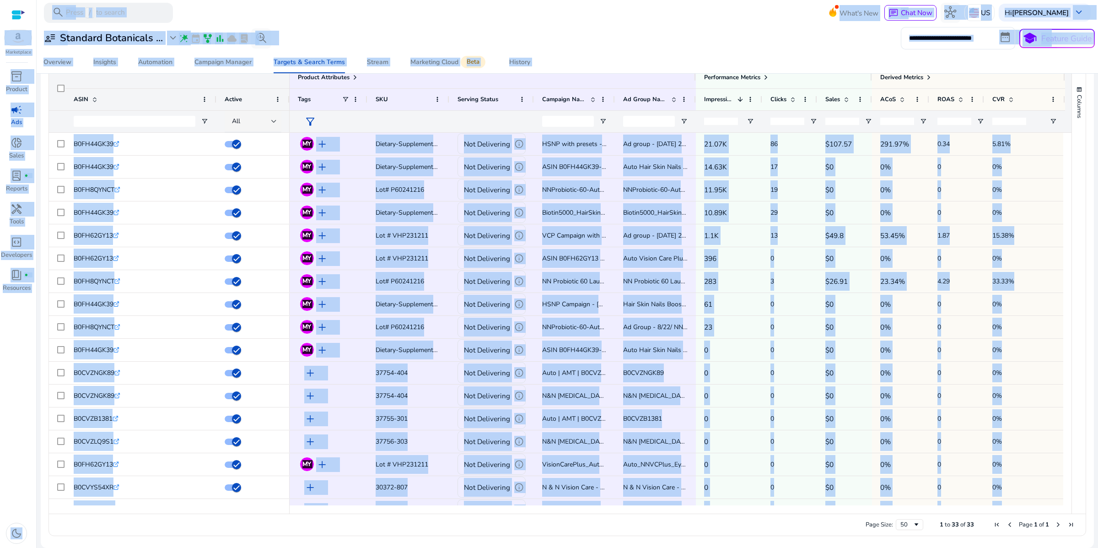
scroll to position [179, 0]
drag, startPoint x: 29, startPoint y: 1, endPoint x: 914, endPoint y: 514, distance: 1022.7
click at [914, 514] on mat-sidenav-container "**********" at bounding box center [549, 274] width 1098 height 548
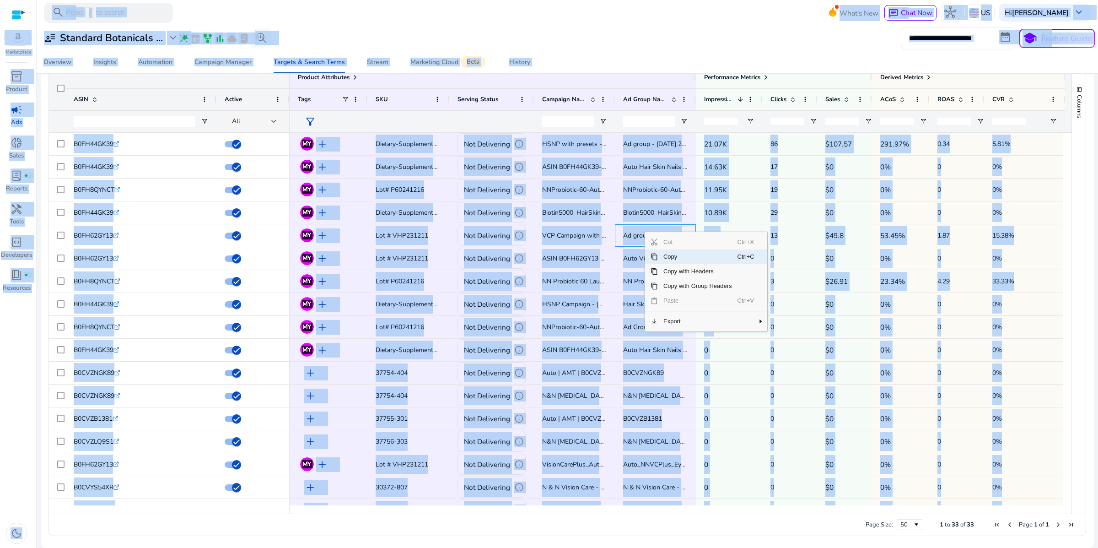
click at [683, 254] on span "Copy" at bounding box center [698, 256] width 80 height 15
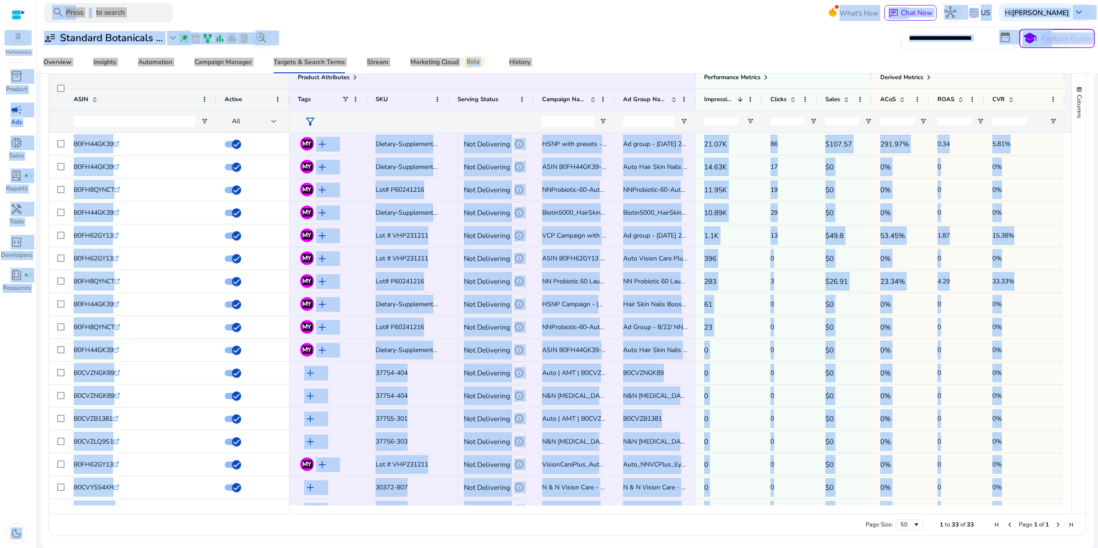
click at [597, 47] on div "**********" at bounding box center [567, 38] width 1055 height 22
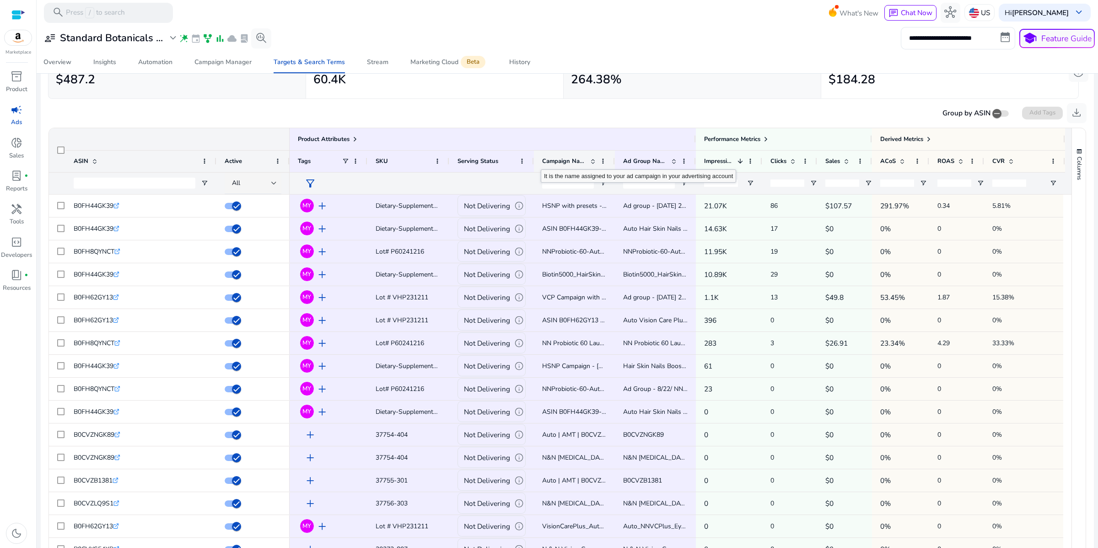
scroll to position [59, 0]
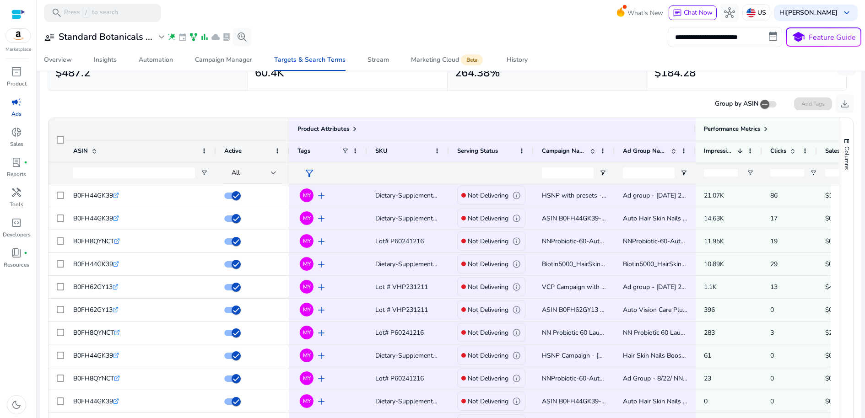
click at [404, 29] on div "**********" at bounding box center [450, 37] width 821 height 20
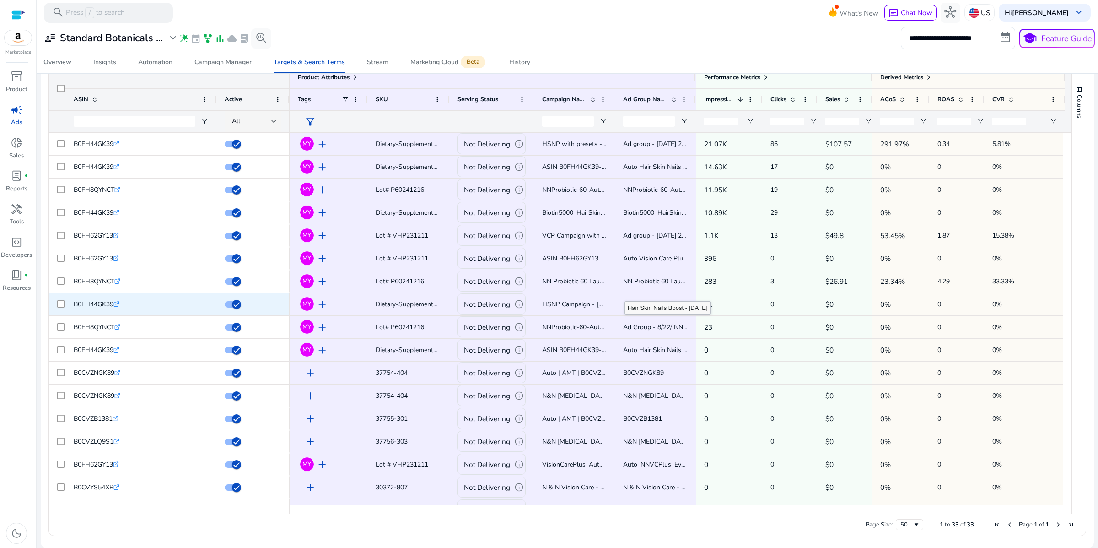
scroll to position [132, 0]
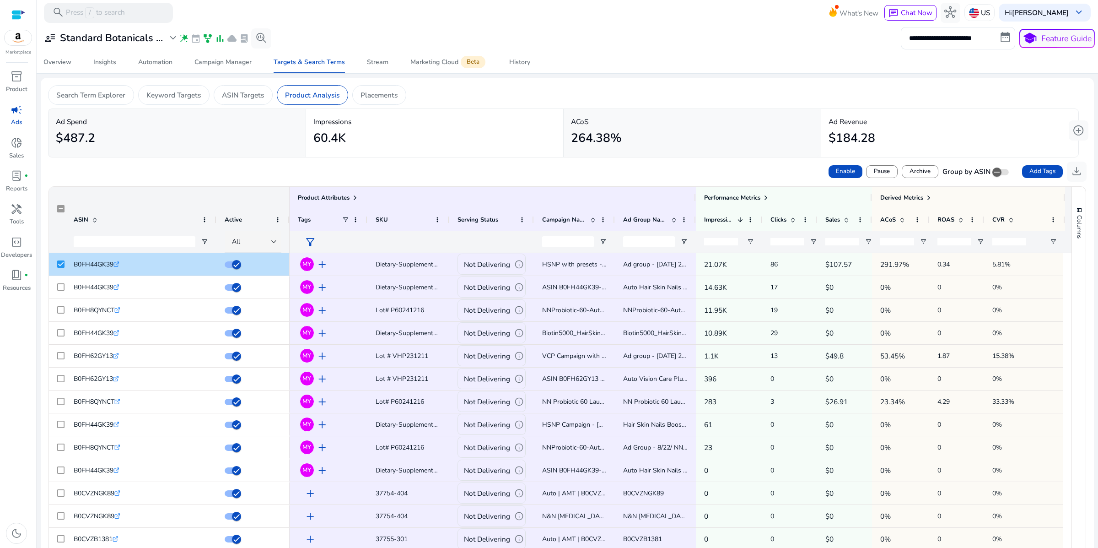
click at [448, 150] on div "60.4K" at bounding box center [434, 138] width 243 height 22
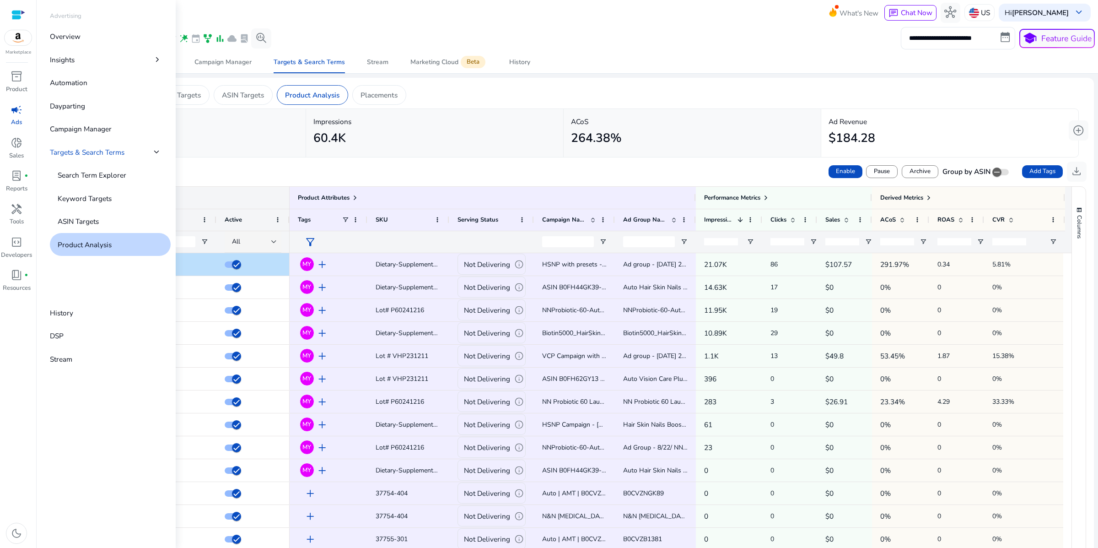
click at [16, 116] on span "campaign" at bounding box center [17, 110] width 12 height 12
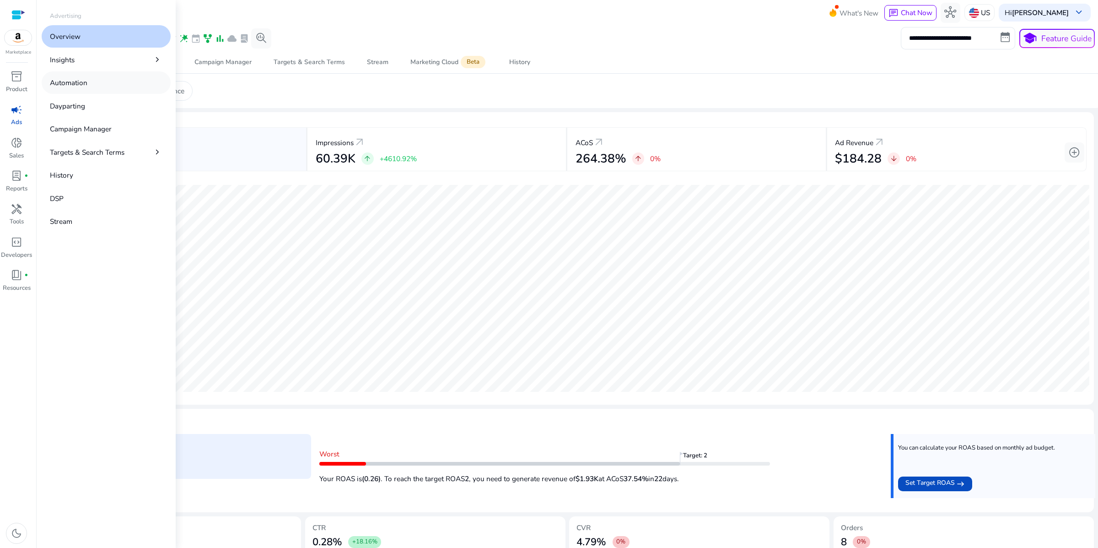
click at [87, 88] on p "Automation" at bounding box center [69, 82] width 38 height 11
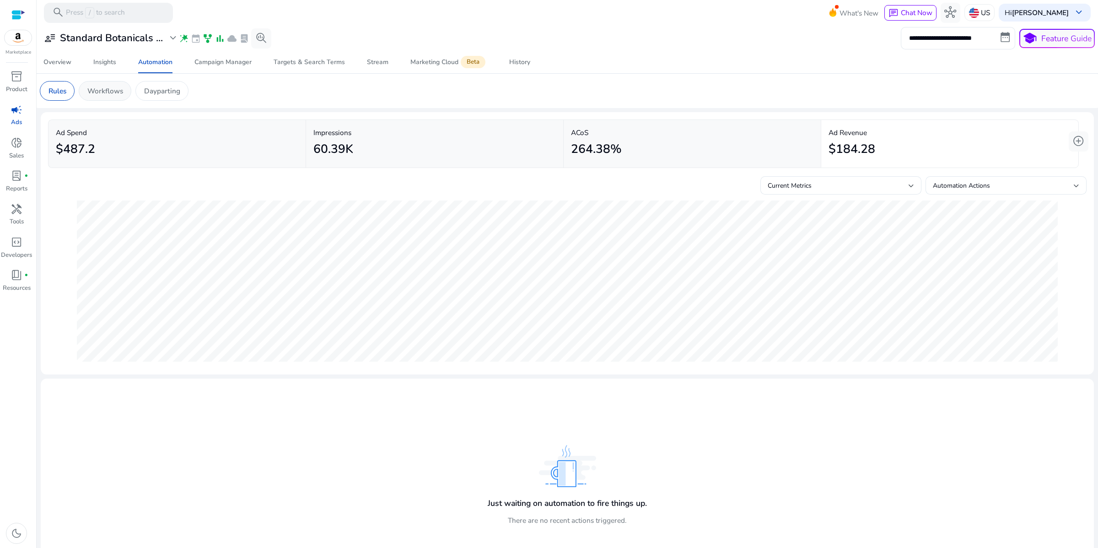
click at [123, 96] on p "Workflows" at bounding box center [105, 91] width 36 height 11
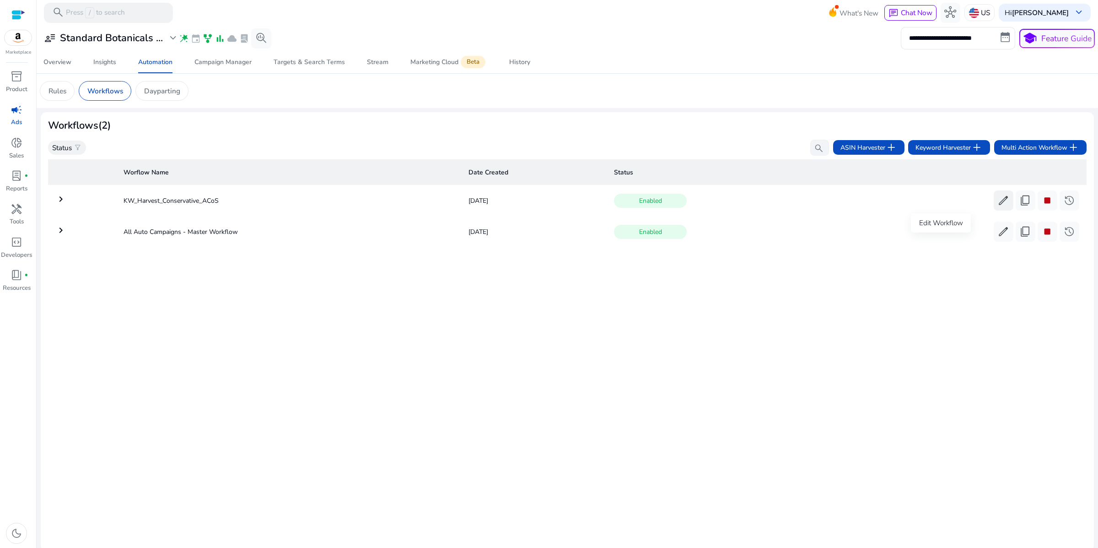
click at [998, 206] on span "edit" at bounding box center [1004, 200] width 12 height 12
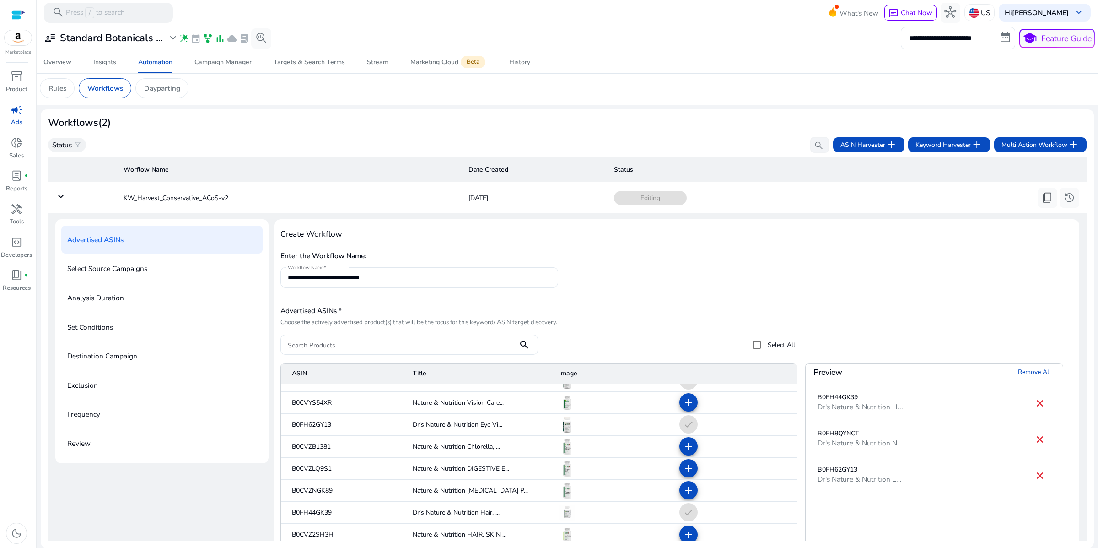
click at [138, 276] on p "Select Source Campaigns" at bounding box center [107, 268] width 80 height 16
click at [124, 248] on p "Advertised ASINs" at bounding box center [95, 240] width 56 height 16
click at [390, 260] on h5 "Enter the Workflow Name:" at bounding box center [677, 256] width 793 height 8
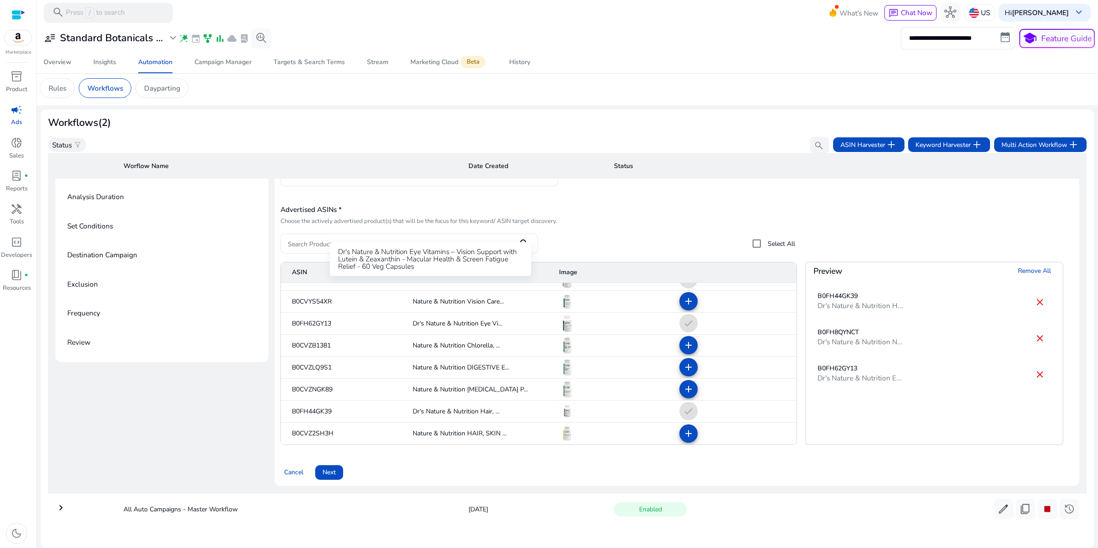
scroll to position [209, 0]
click at [342, 461] on span at bounding box center [329, 472] width 28 height 22
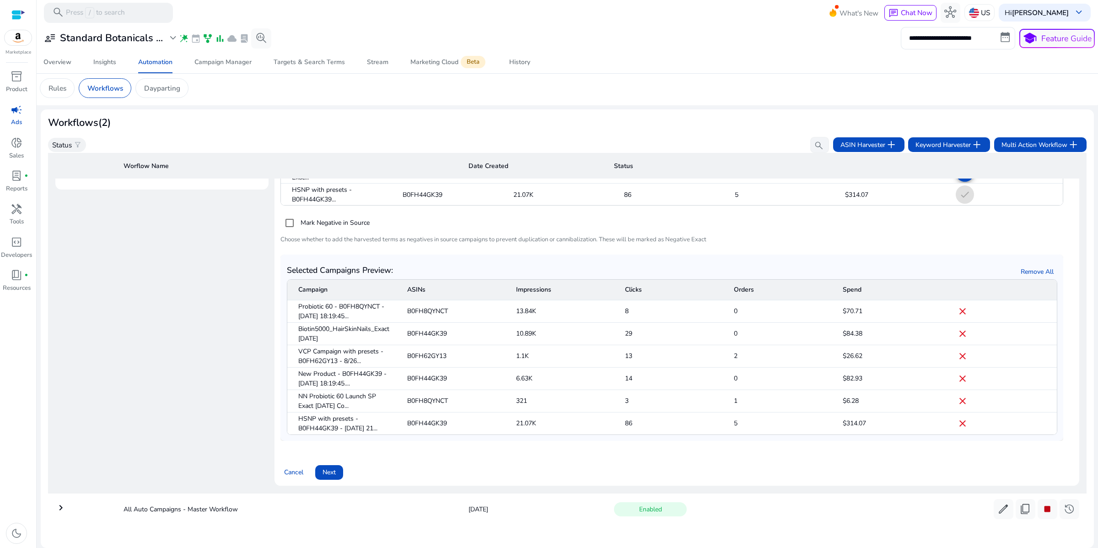
scroll to position [281, 0]
click at [336, 475] on span "Next" at bounding box center [329, 472] width 13 height 10
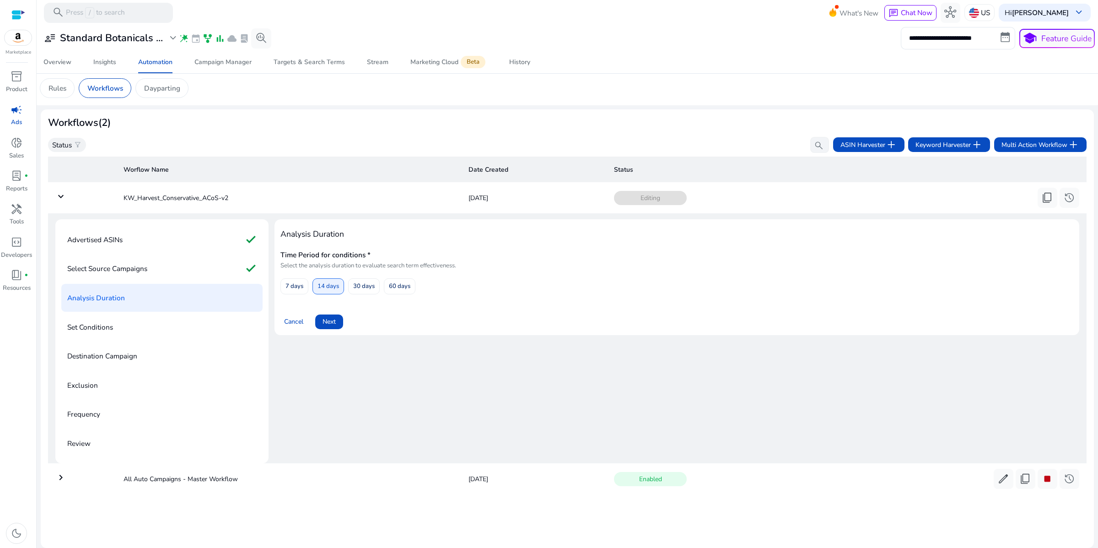
scroll to position [83, 0]
click at [336, 317] on span "Next" at bounding box center [329, 322] width 13 height 10
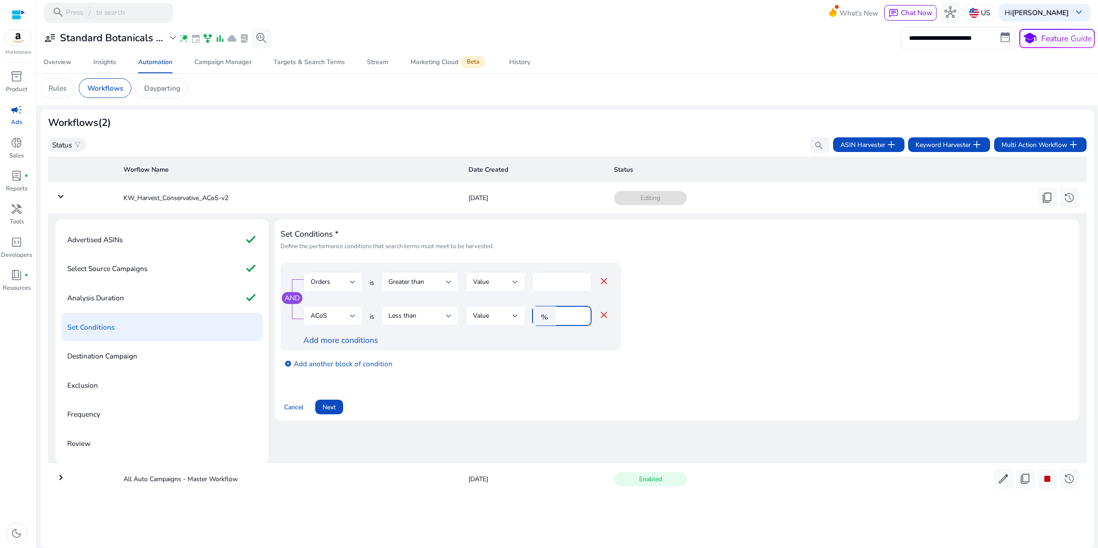
click at [580, 311] on input "**" at bounding box center [573, 316] width 24 height 10
type input "*"
type input "**"
click at [583, 350] on div "Set Conditions * Define the performance conditions that search terms must meet …" at bounding box center [677, 320] width 793 height 189
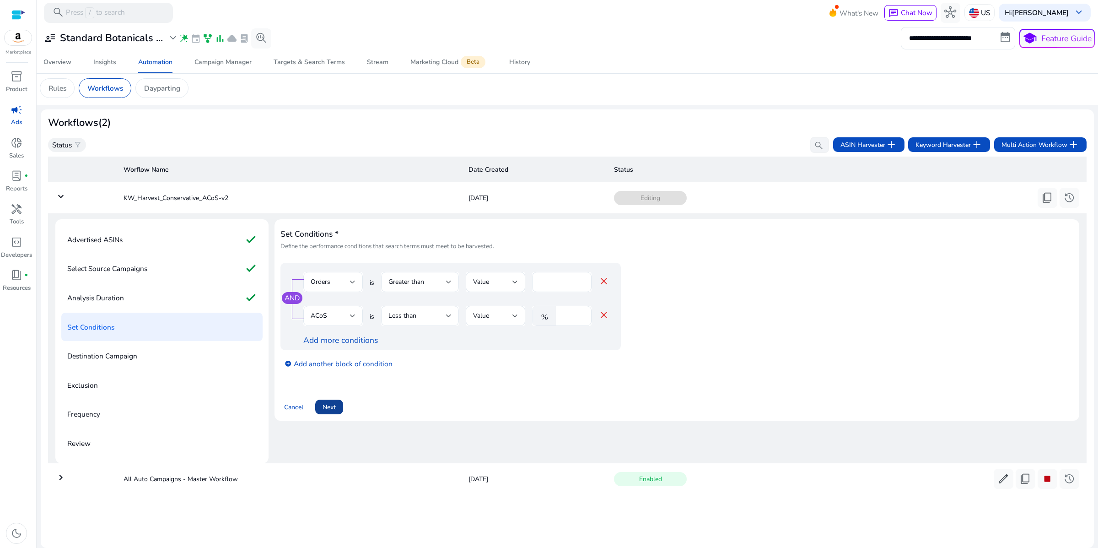
click at [336, 402] on span "Next" at bounding box center [329, 407] width 13 height 10
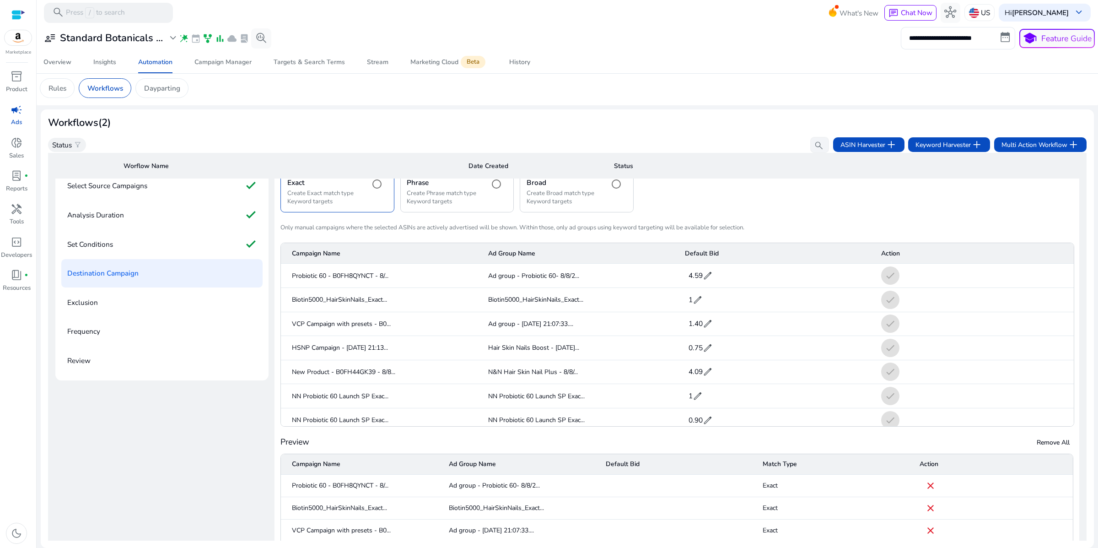
scroll to position [83, 0]
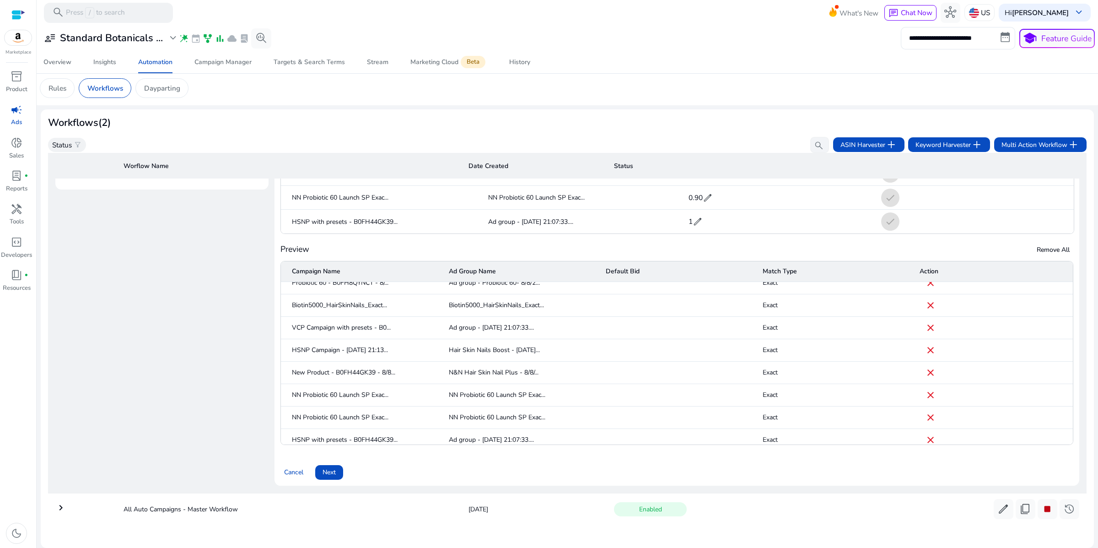
scroll to position [15, 0]
click at [336, 467] on span "Next" at bounding box center [329, 472] width 13 height 10
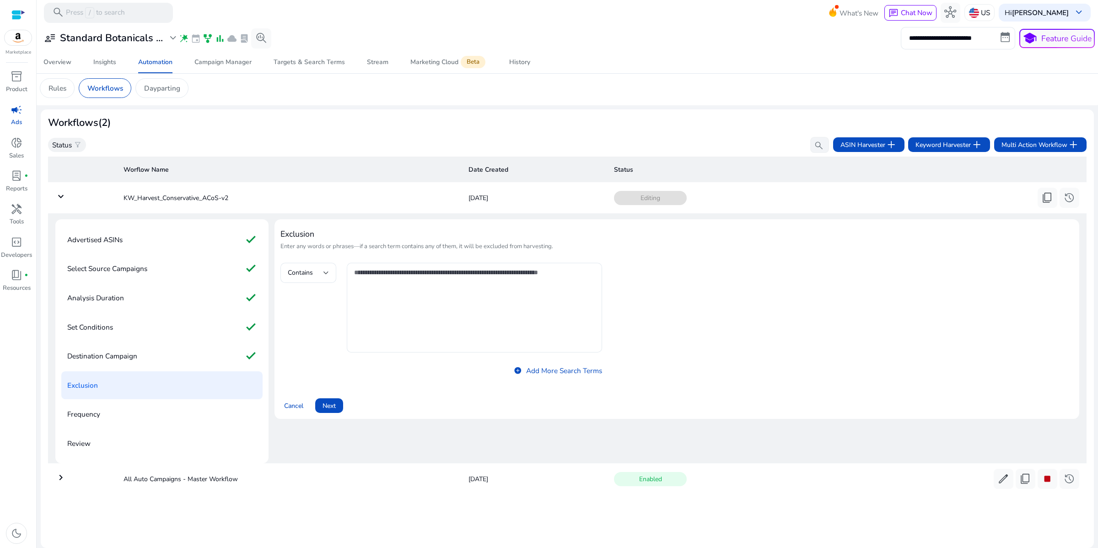
scroll to position [83, 0]
click at [336, 401] on span "Next" at bounding box center [329, 406] width 13 height 10
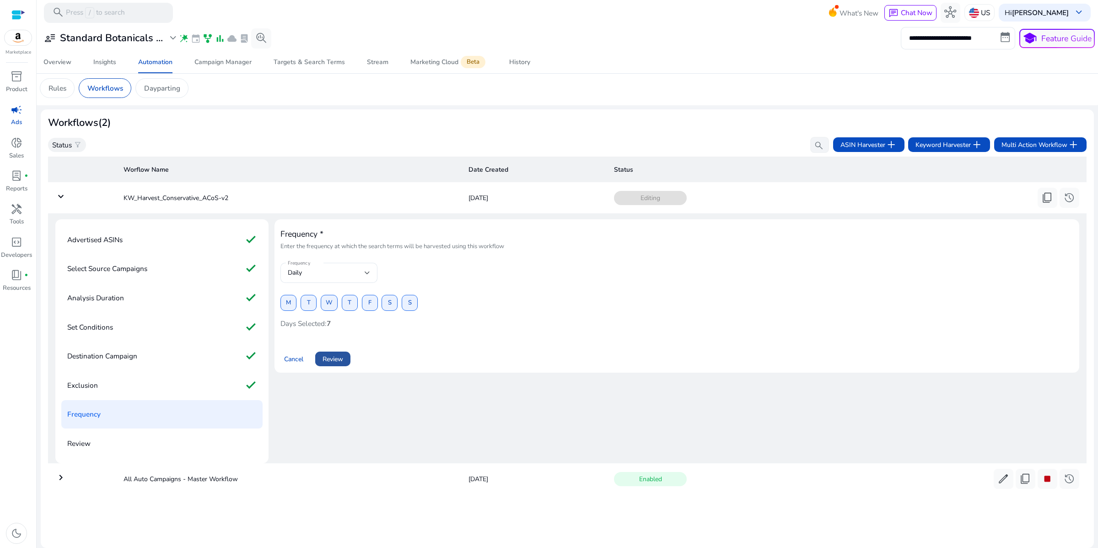
click at [343, 354] on span "Review" at bounding box center [333, 359] width 21 height 10
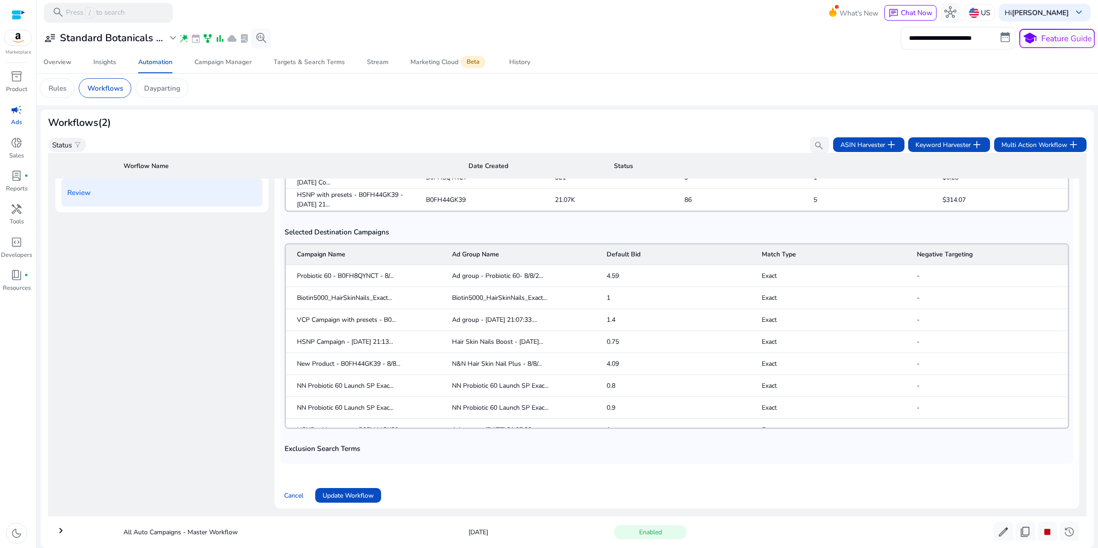
scroll to position [318, 0]
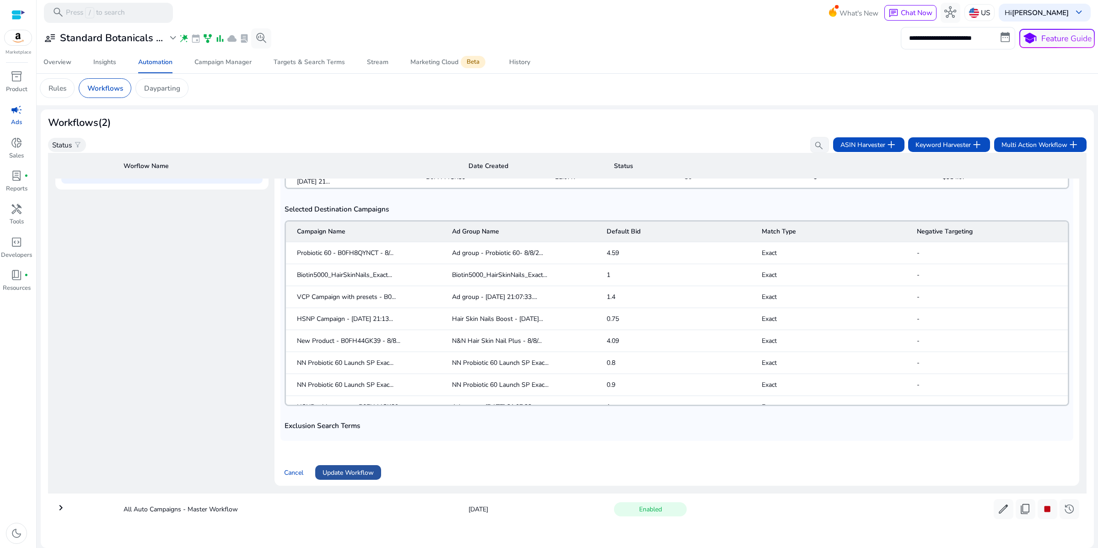
click at [355, 468] on span "Update Workflow" at bounding box center [348, 473] width 51 height 10
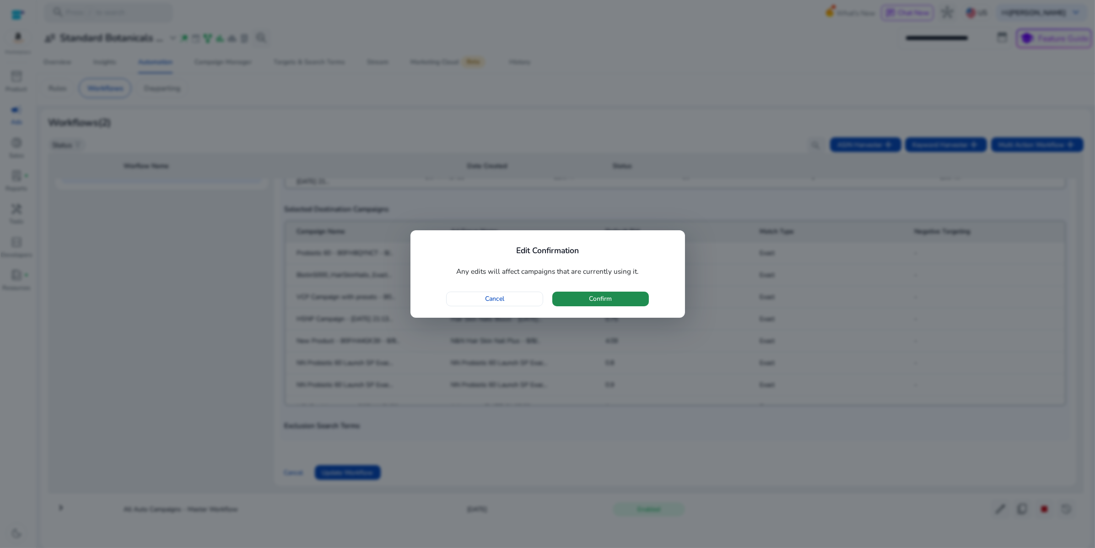
click at [603, 303] on span "Confirm" at bounding box center [600, 299] width 23 height 10
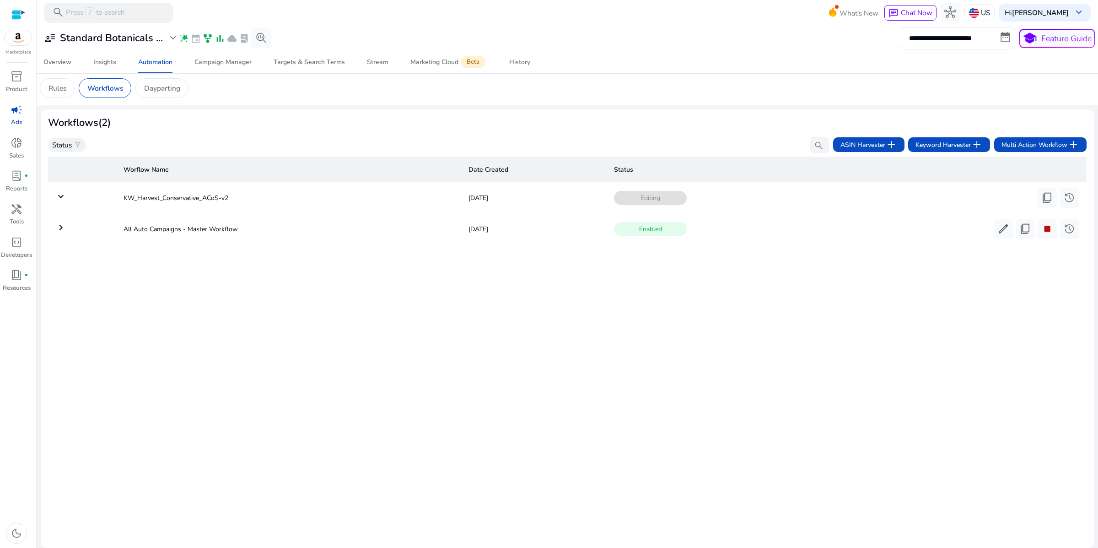
scroll to position [0, 0]
click at [998, 235] on span "edit" at bounding box center [1004, 229] width 12 height 12
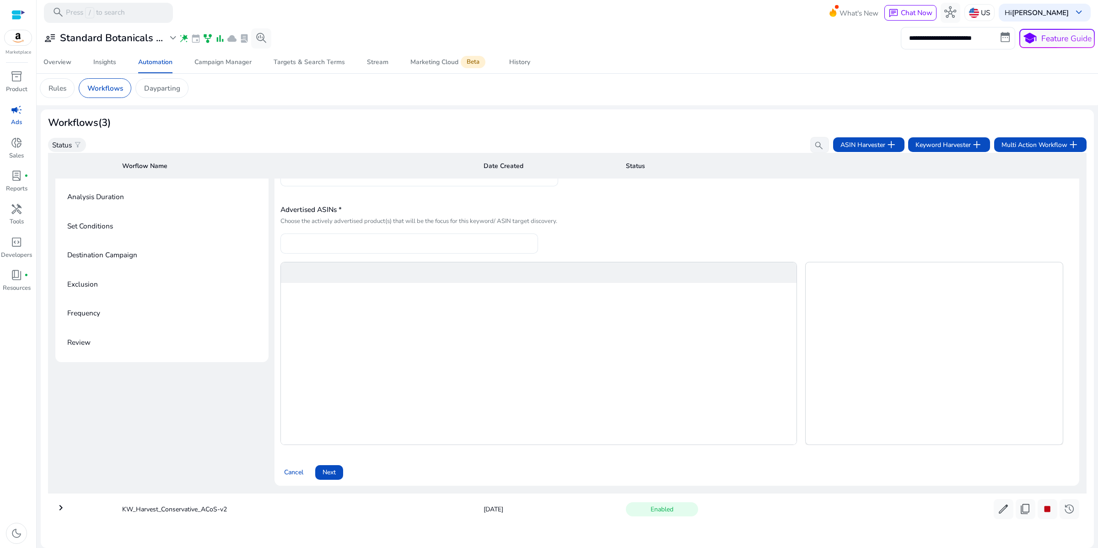
scroll to position [252, 0]
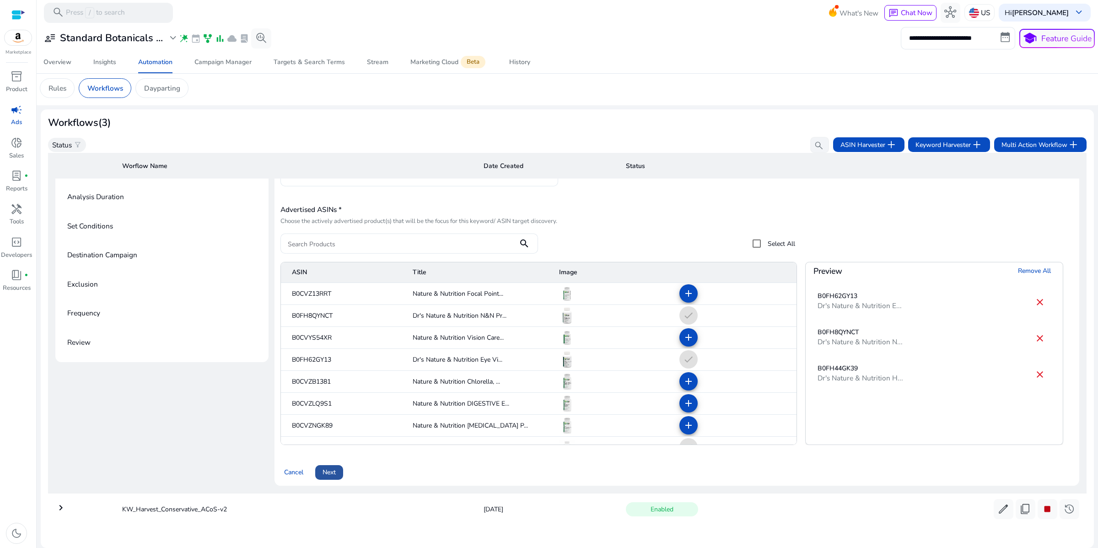
click at [336, 467] on span "Next" at bounding box center [329, 472] width 13 height 10
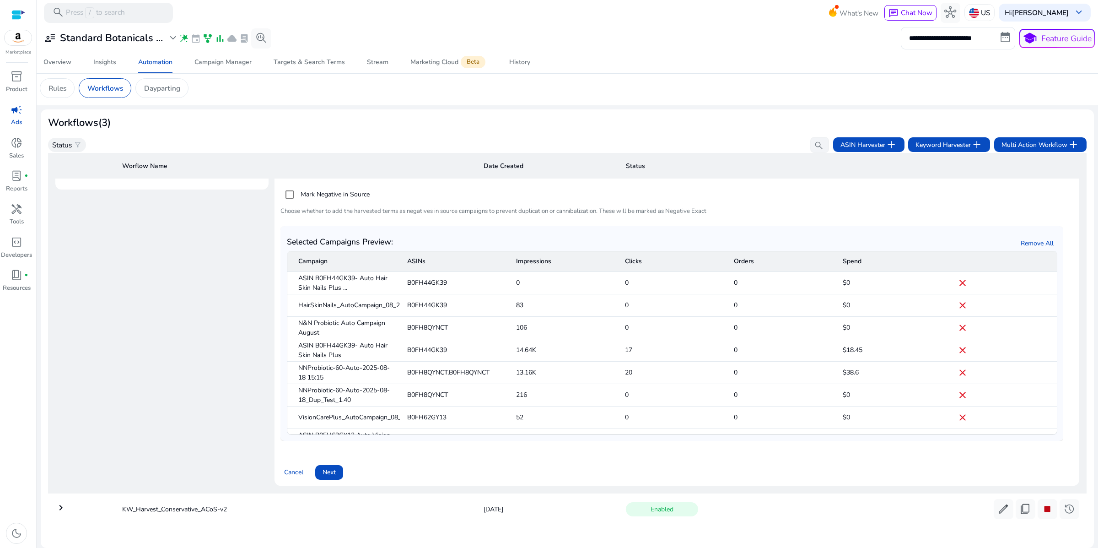
scroll to position [360, 0]
click at [336, 467] on span "Next" at bounding box center [329, 472] width 13 height 10
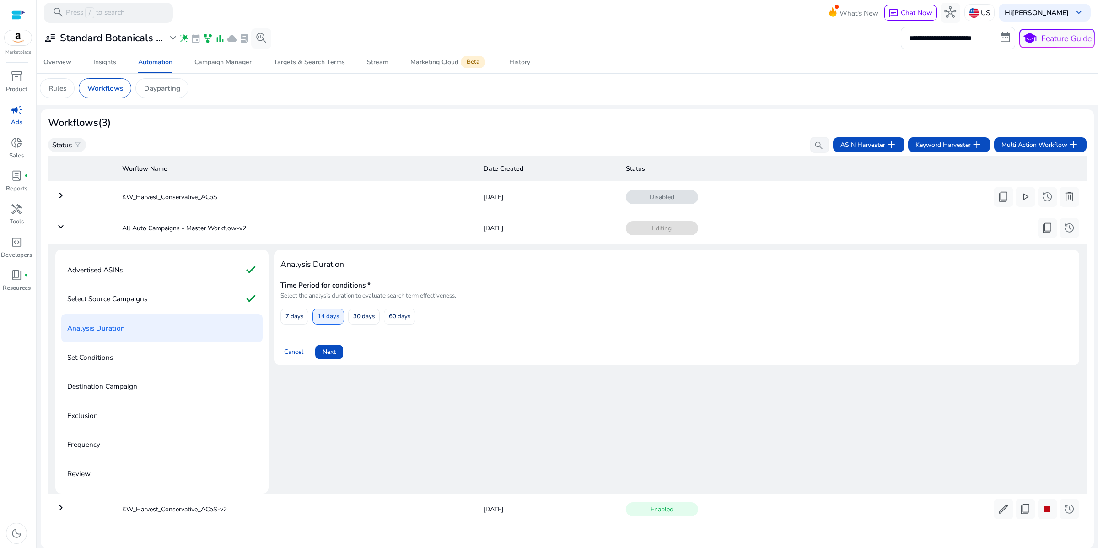
scroll to position [125, 0]
click at [336, 347] on span "Next" at bounding box center [329, 352] width 13 height 10
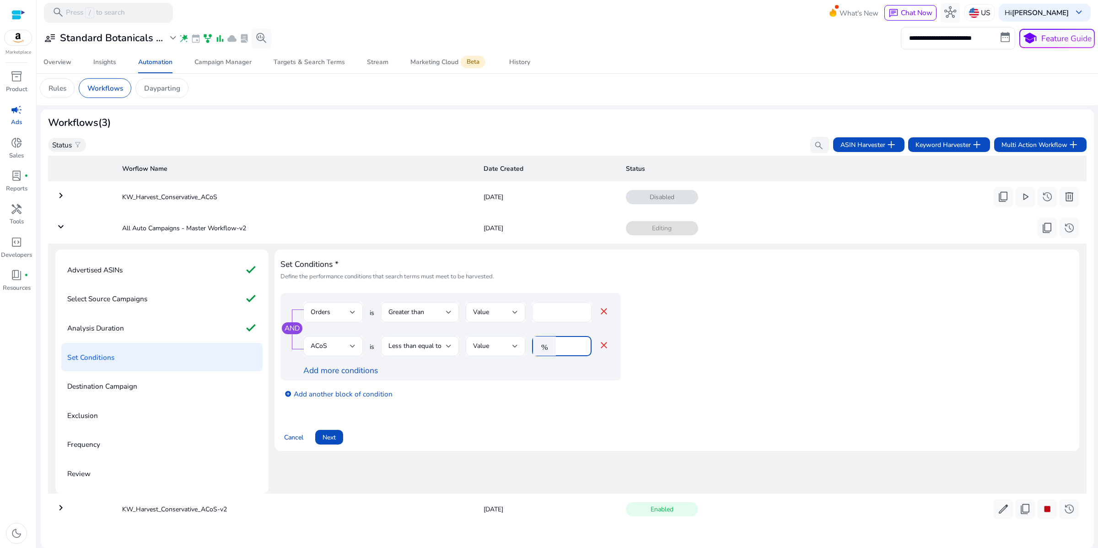
click at [578, 341] on input "**" at bounding box center [573, 346] width 24 height 10
type input "*"
type input "**"
click at [523, 422] on div "Cancel Next" at bounding box center [677, 433] width 793 height 23
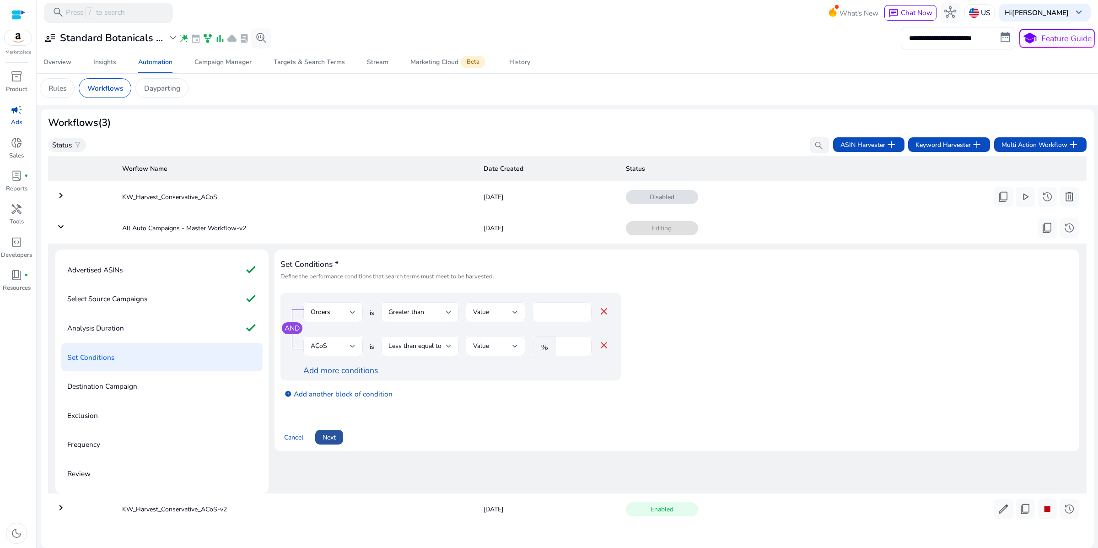
click at [336, 432] on span "Next" at bounding box center [329, 437] width 13 height 10
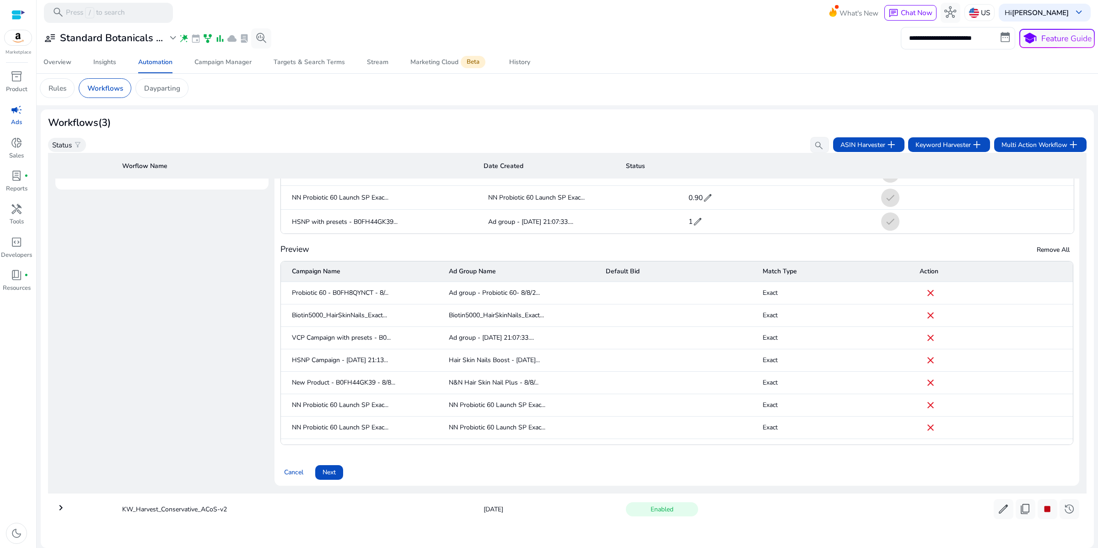
scroll to position [15, 0]
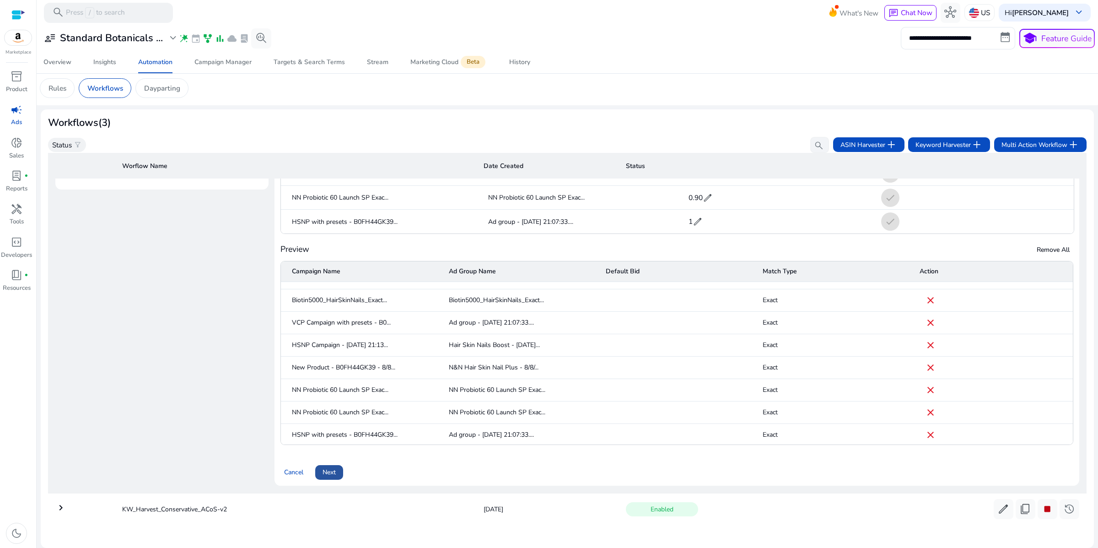
click at [336, 467] on span "Next" at bounding box center [329, 472] width 13 height 10
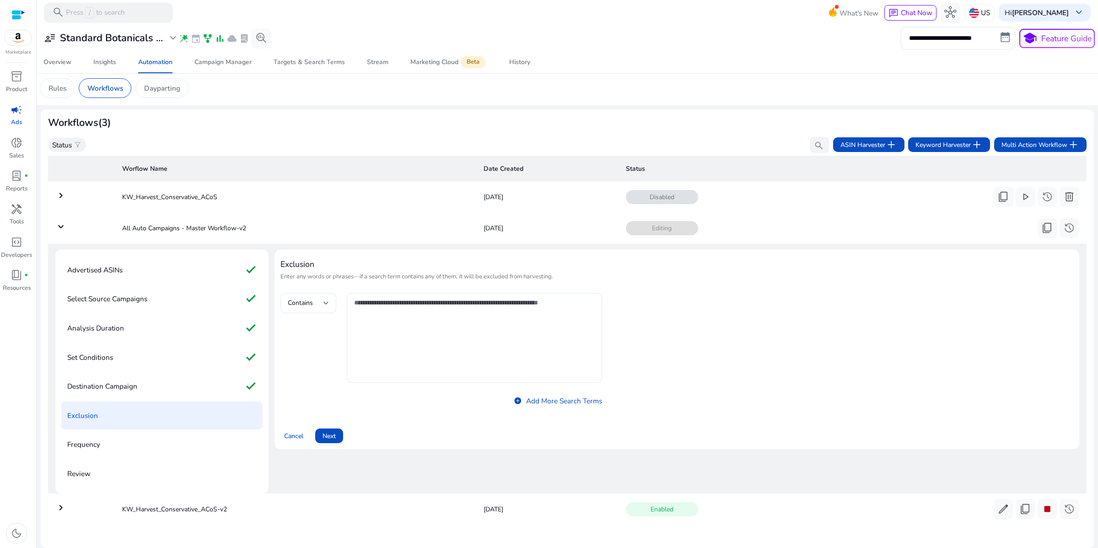
scroll to position [125, 0]
click at [336, 431] on span "Next" at bounding box center [329, 436] width 13 height 10
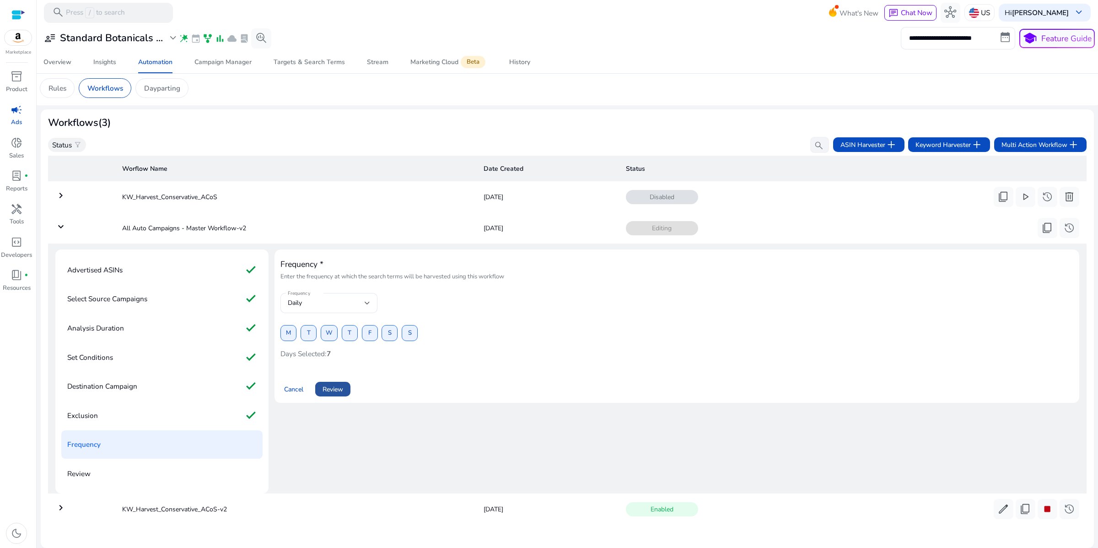
click at [342, 384] on span "Review" at bounding box center [333, 389] width 21 height 10
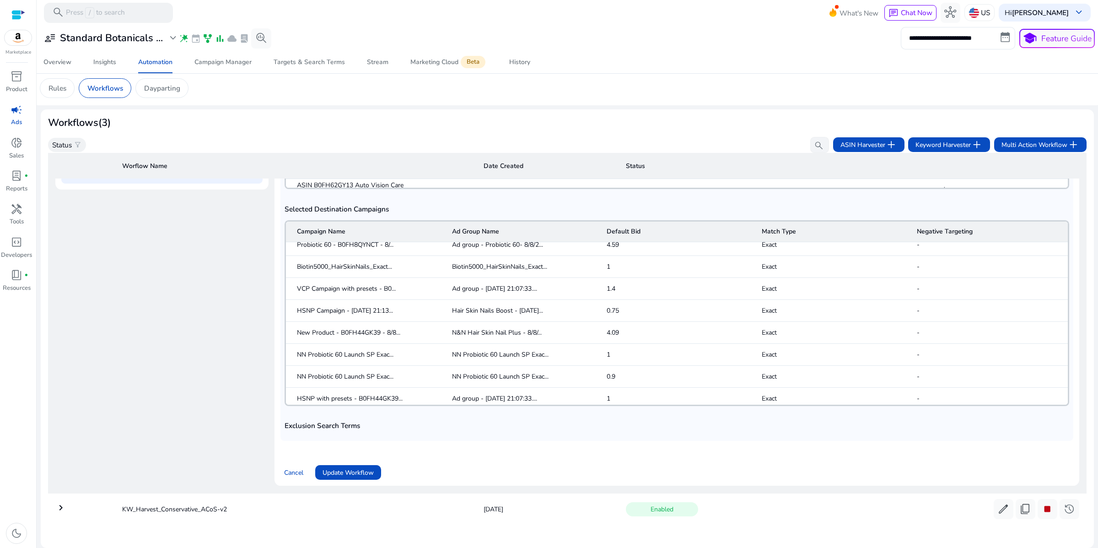
scroll to position [13, 0]
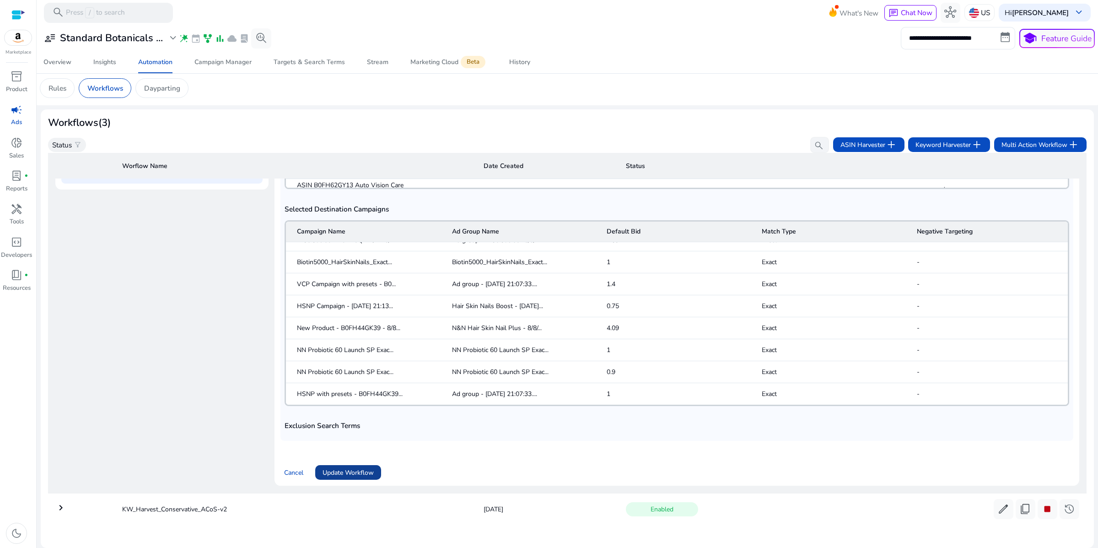
click at [361, 468] on span "Update Workflow" at bounding box center [348, 473] width 51 height 10
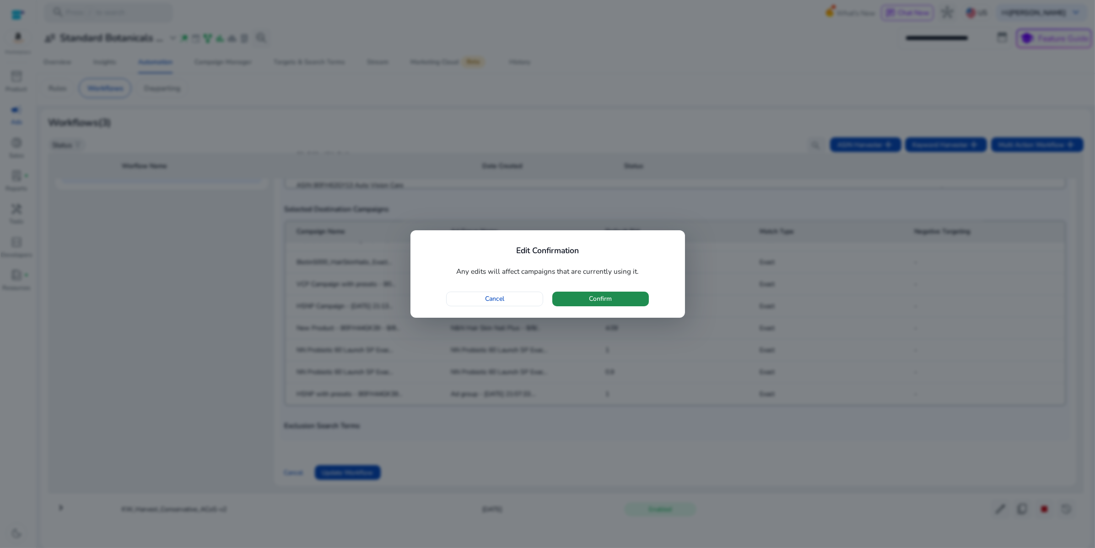
click at [597, 310] on span "button" at bounding box center [600, 299] width 97 height 22
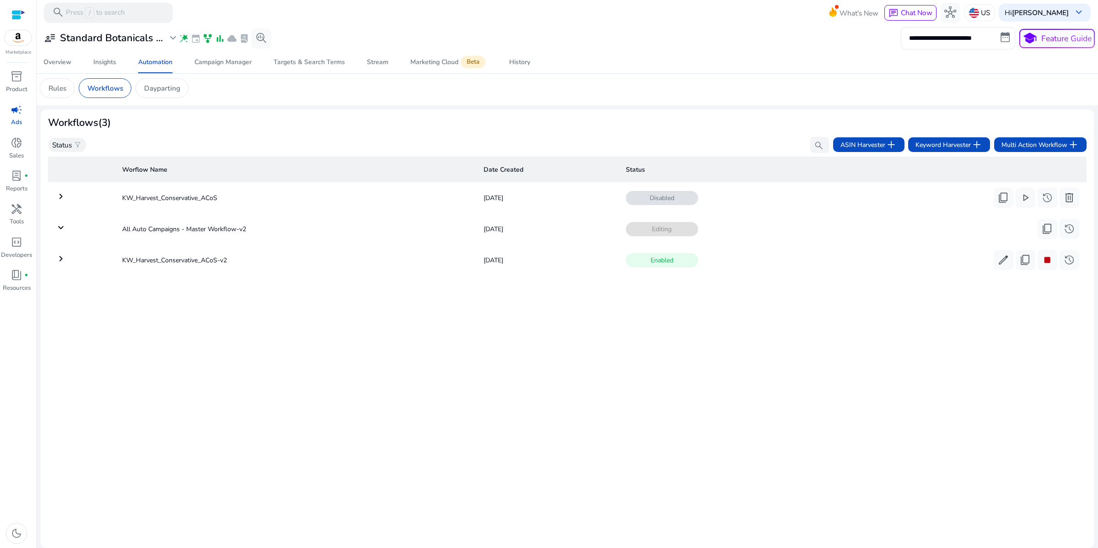
scroll to position [0, 0]
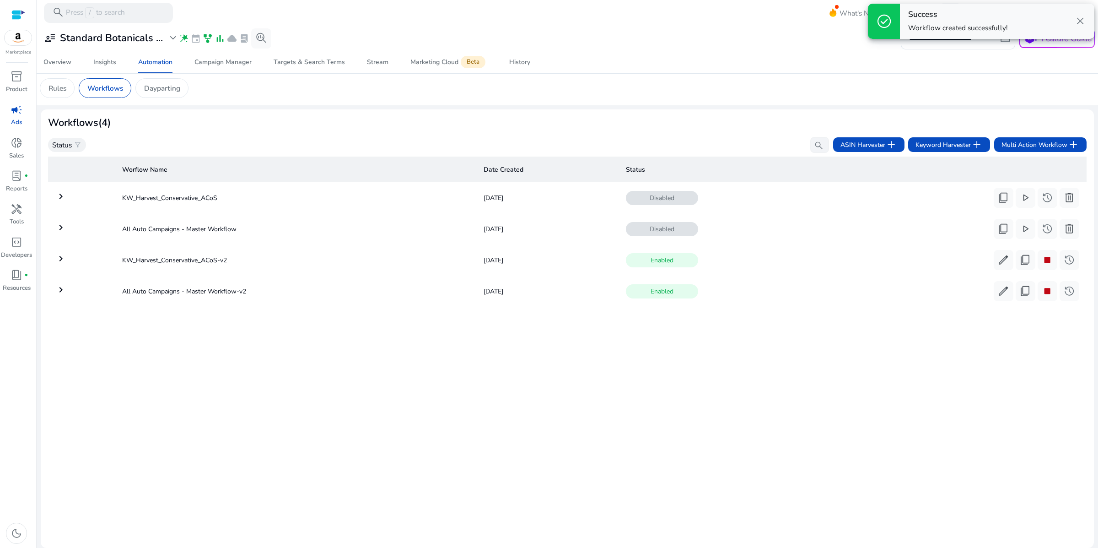
click at [790, 426] on div "Worflow Name Date Created Status keyboard_arrow_right KW_Harvest_Conservative_A…" at bounding box center [567, 347] width 1039 height 388
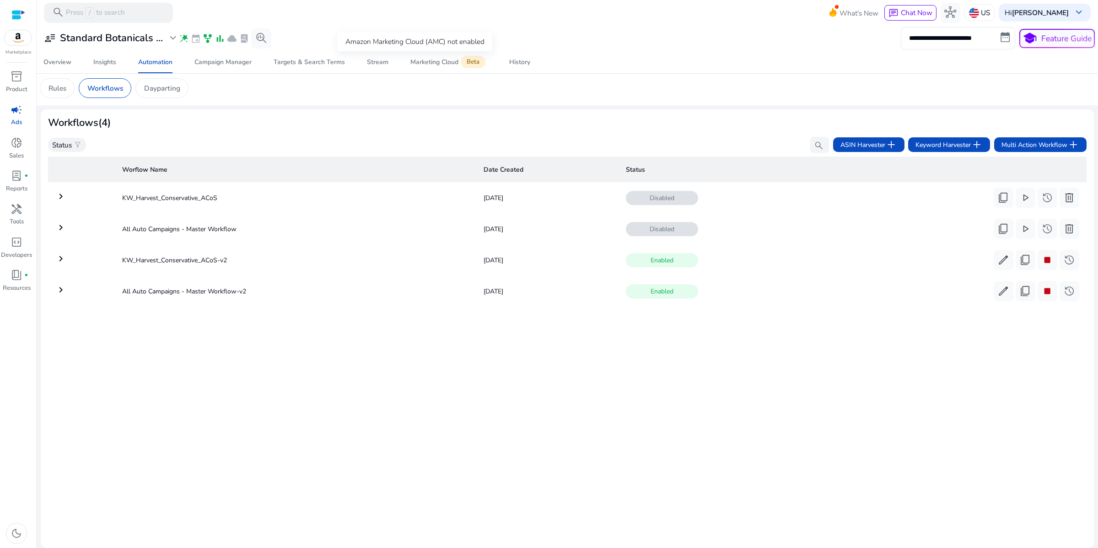
click at [492, 42] on div "Amazon Marketing Cloud (AMC) not enabled" at bounding box center [414, 41] width 155 height 19
click at [323, 45] on div "Marketing Stream enabled" at bounding box center [367, 41] width 97 height 19
click at [337, 43] on div "Marketing Stream enabled" at bounding box center [367, 41] width 97 height 19
click at [249, 43] on span "lab_profile" at bounding box center [244, 38] width 10 height 10
click at [267, 44] on span "search_insights" at bounding box center [261, 38] width 12 height 12
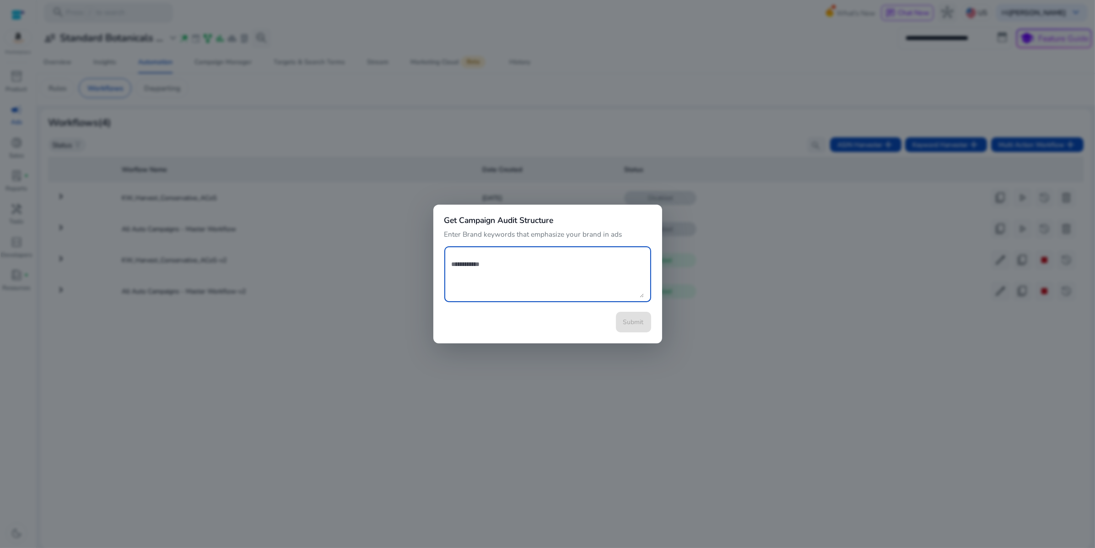
click at [634, 332] on div "Submit" at bounding box center [547, 322] width 207 height 21
click at [651, 447] on div at bounding box center [547, 274] width 1095 height 548
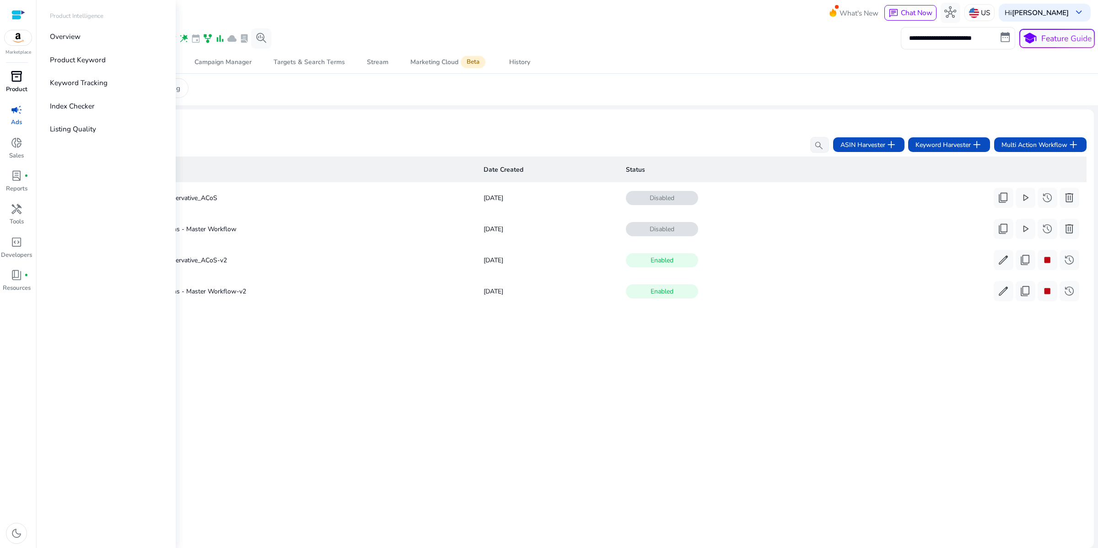
click at [11, 82] on span "inventory_2" at bounding box center [17, 76] width 12 height 12
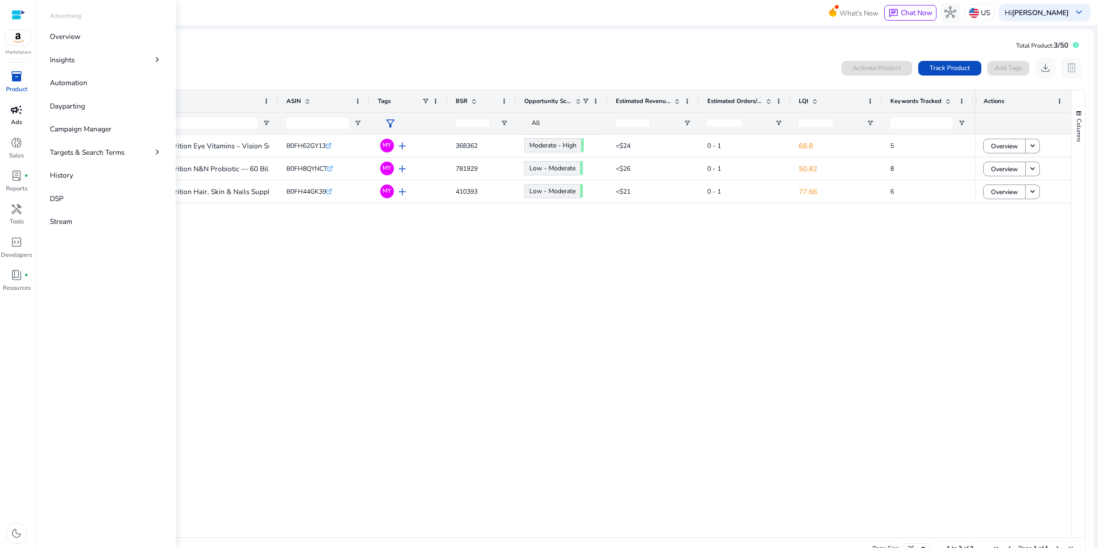
click at [11, 116] on span "campaign" at bounding box center [17, 110] width 12 height 12
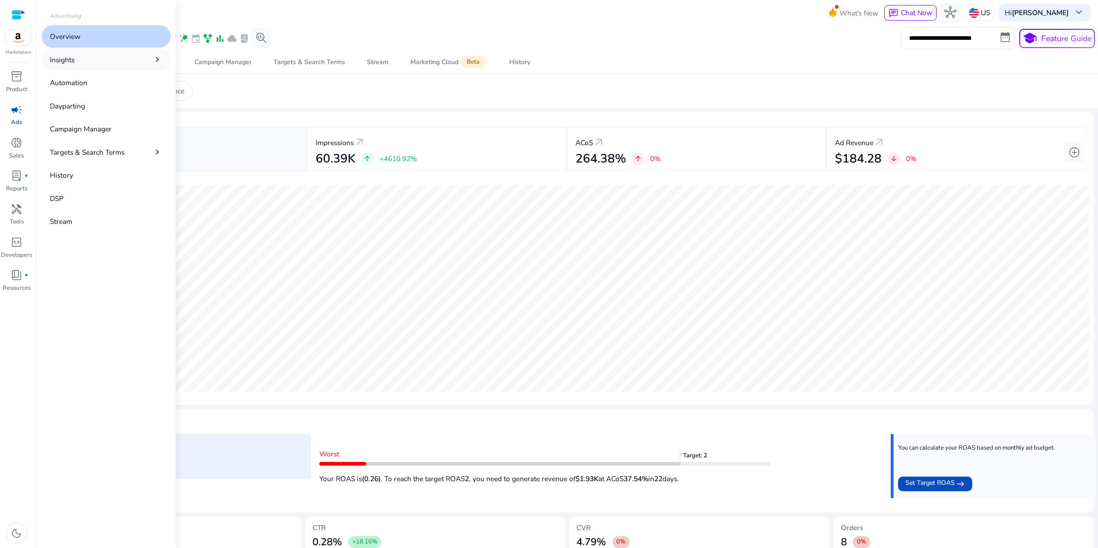
click at [96, 70] on link "Insights chevron_right" at bounding box center [106, 59] width 129 height 22
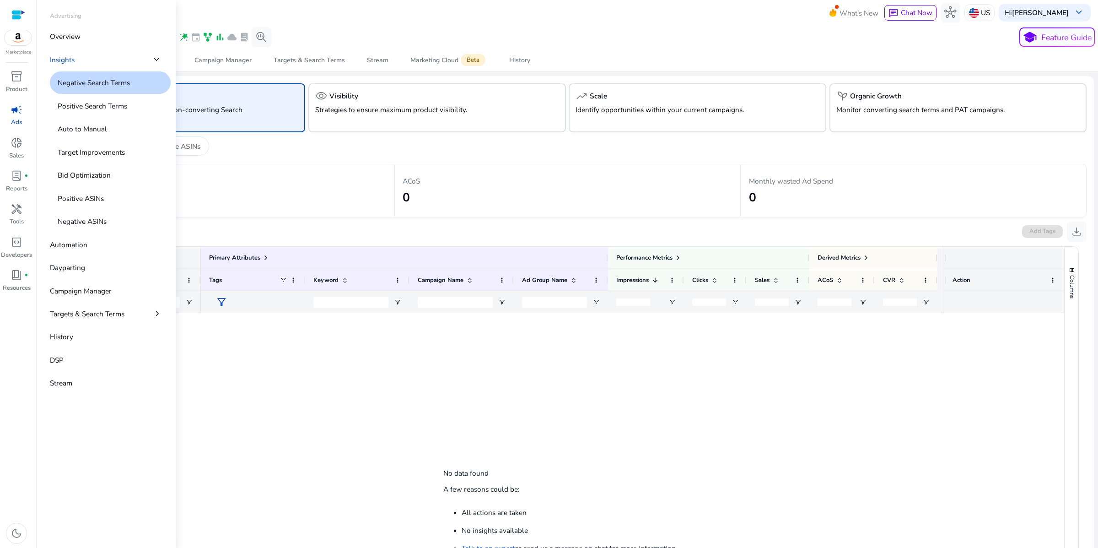
click at [14, 116] on span "campaign" at bounding box center [17, 110] width 12 height 12
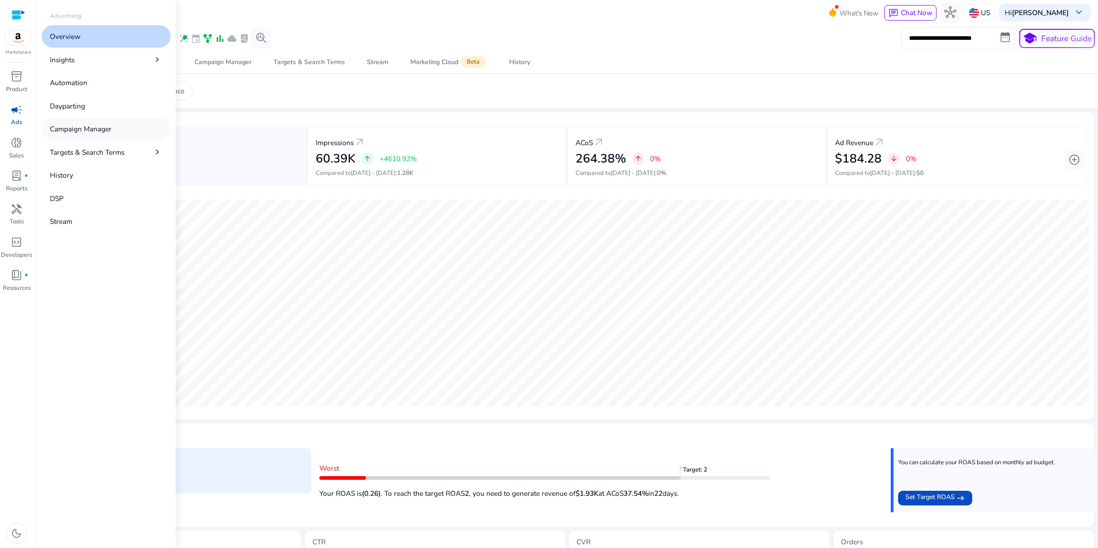
click at [104, 134] on p "Campaign Manager" at bounding box center [81, 129] width 62 height 11
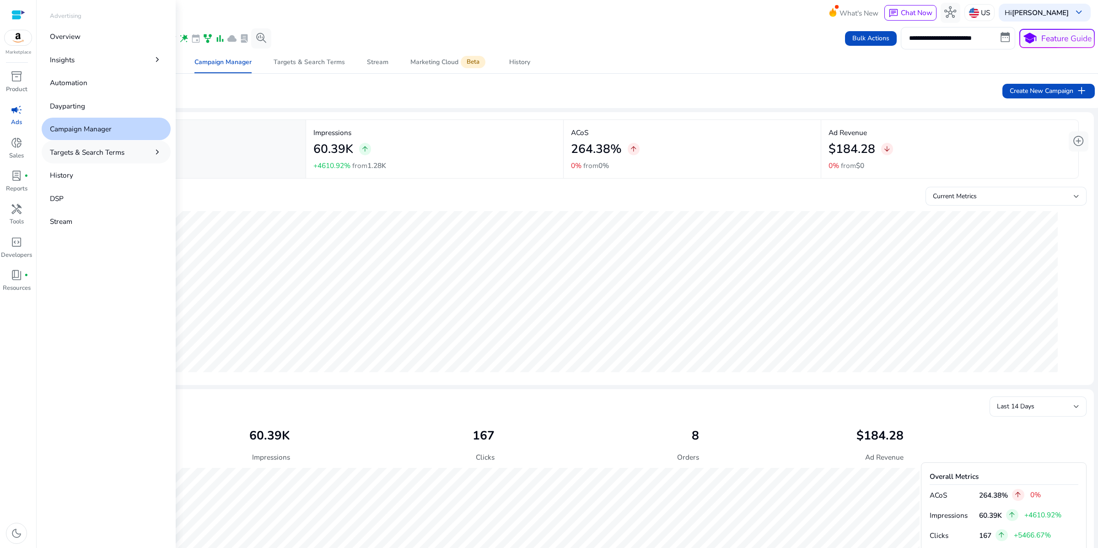
click at [95, 157] on p "Targets & Search Terms" at bounding box center [87, 152] width 75 height 11
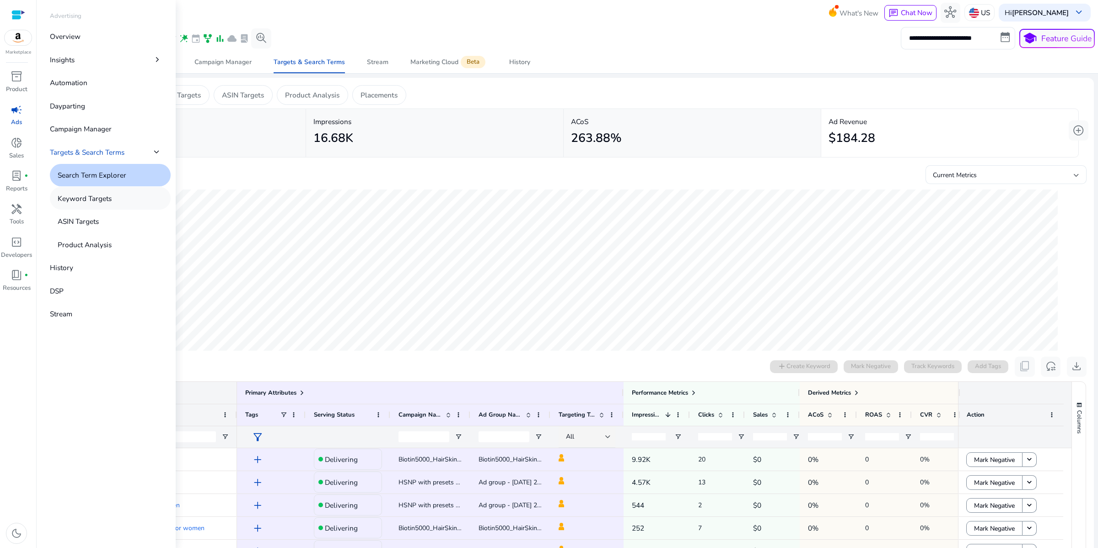
click at [112, 204] on p "Keyword Targets" at bounding box center [85, 198] width 54 height 11
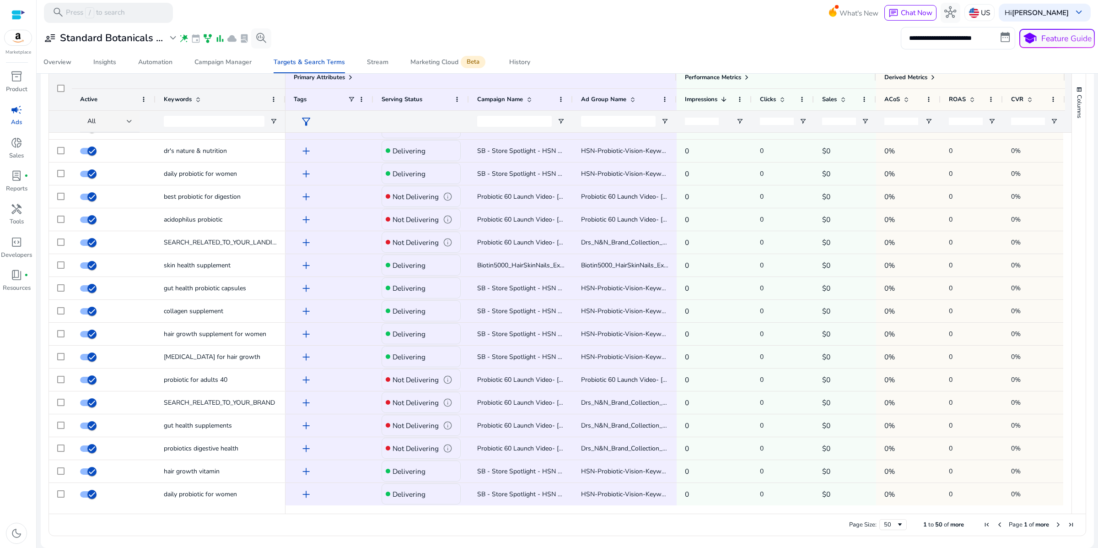
click at [513, 19] on mat-toolbar "search Press / to search What's New chat Chat Now hub US Hi Biswajit Mukherjee …" at bounding box center [568, 12] width 1062 height 25
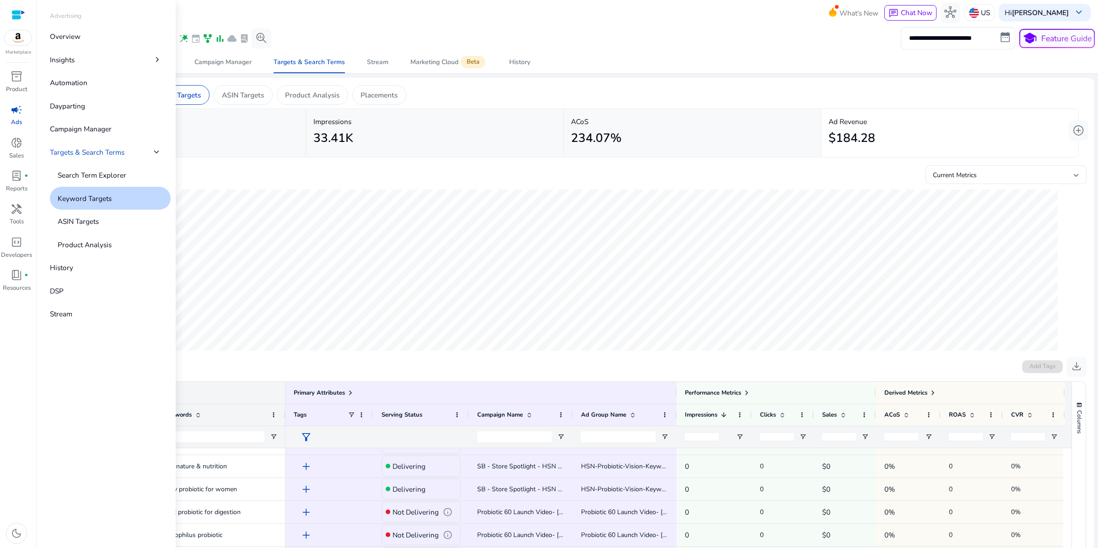
click at [14, 116] on span "campaign" at bounding box center [17, 110] width 12 height 12
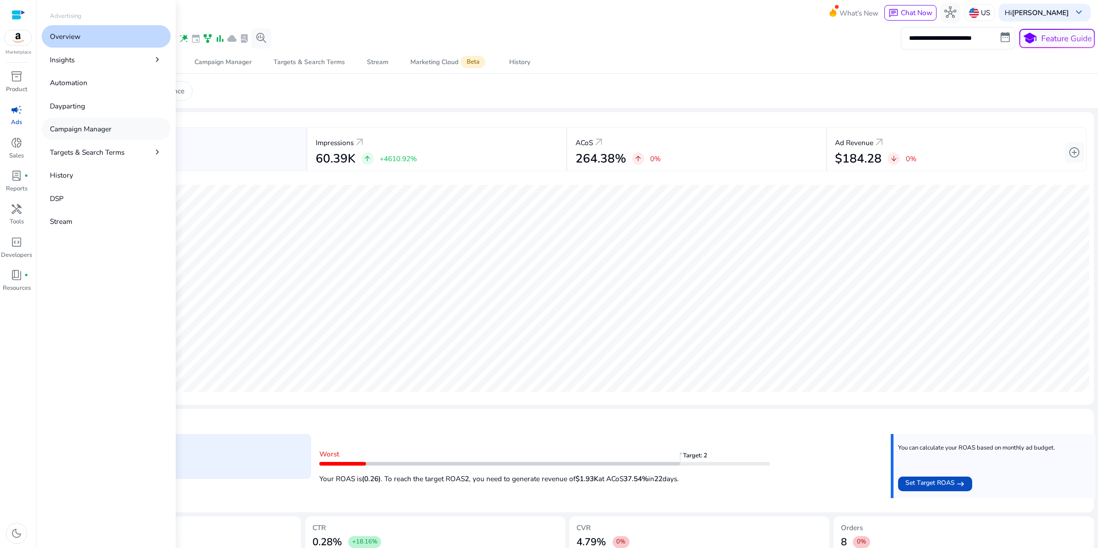
click at [95, 134] on p "Campaign Manager" at bounding box center [81, 129] width 62 height 11
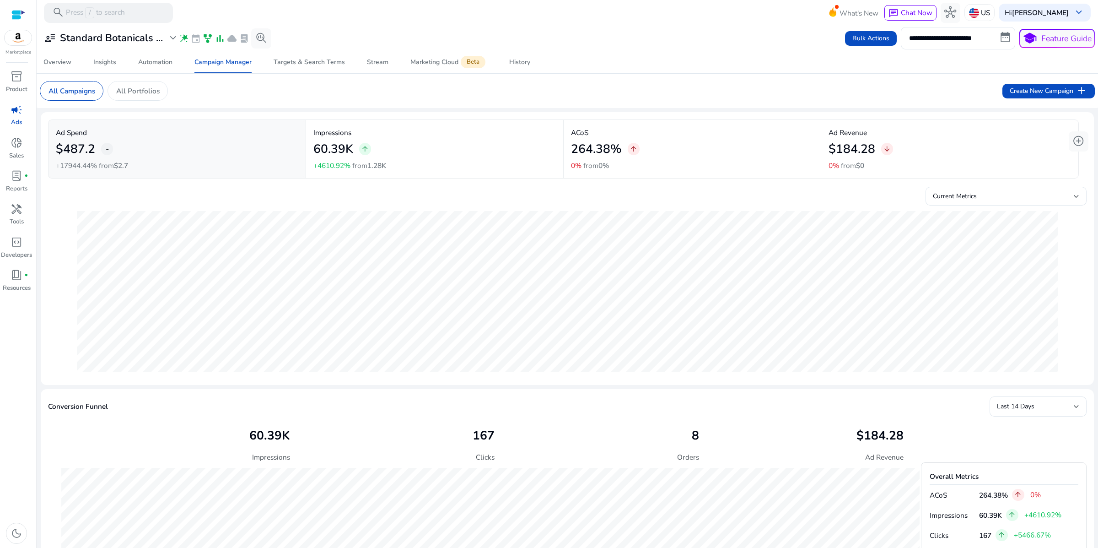
scroll to position [173, 0]
click at [18, 116] on span "campaign" at bounding box center [17, 110] width 12 height 12
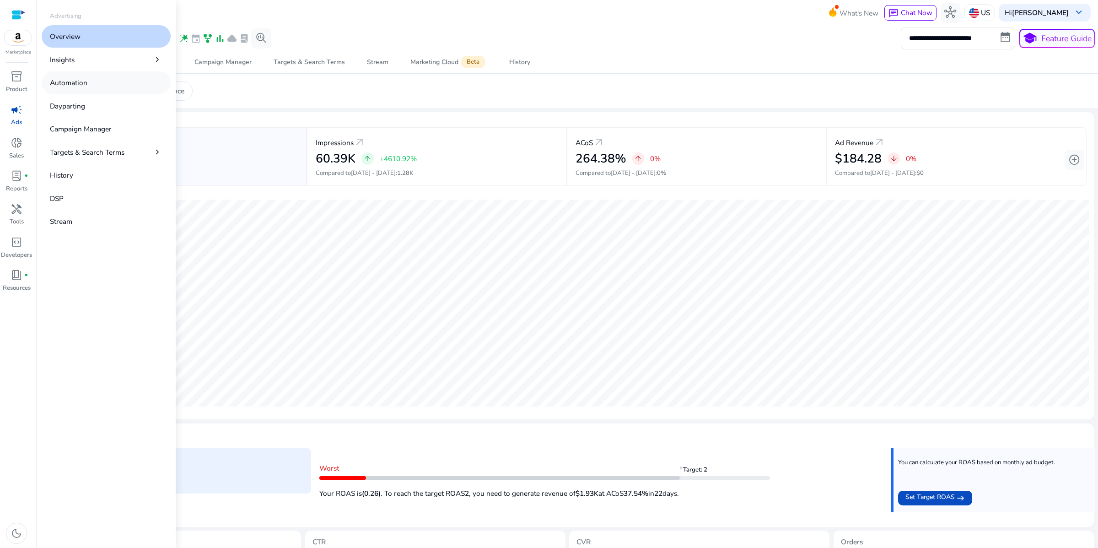
click at [87, 88] on p "Automation" at bounding box center [69, 82] width 38 height 11
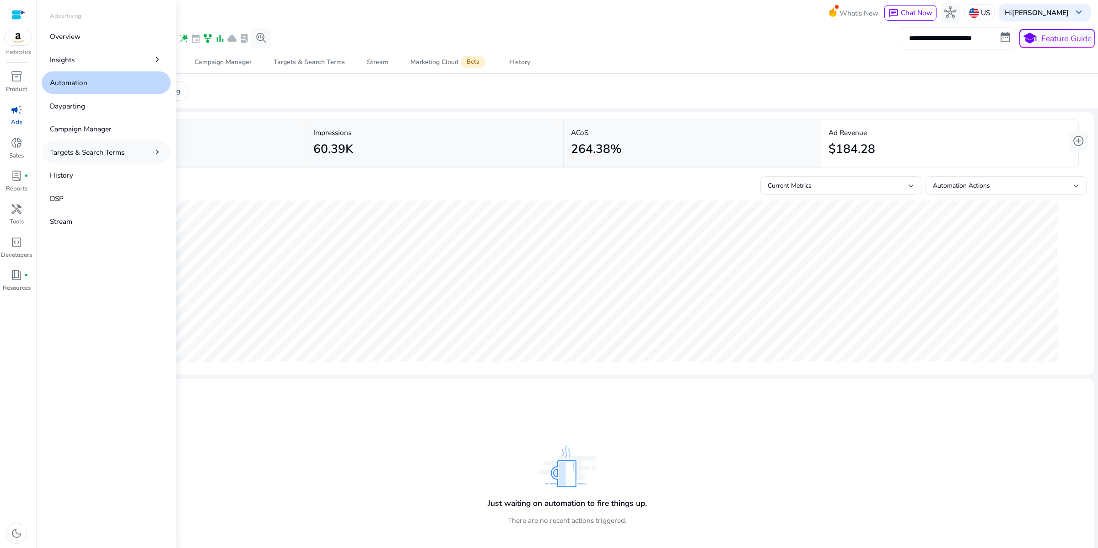
click at [124, 157] on p "Targets & Search Terms" at bounding box center [87, 152] width 75 height 11
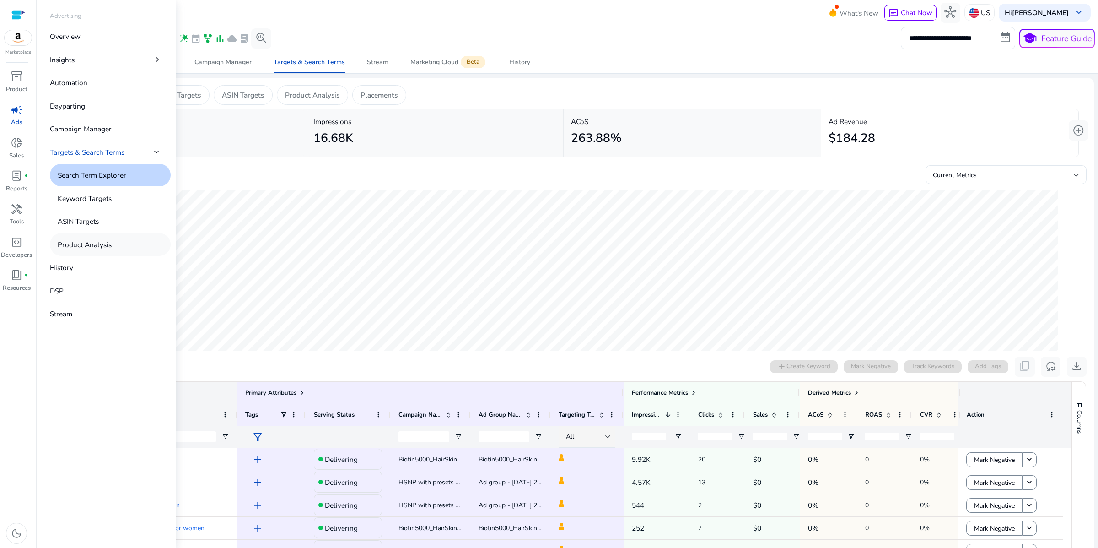
click at [112, 250] on p "Product Analysis" at bounding box center [85, 244] width 54 height 11
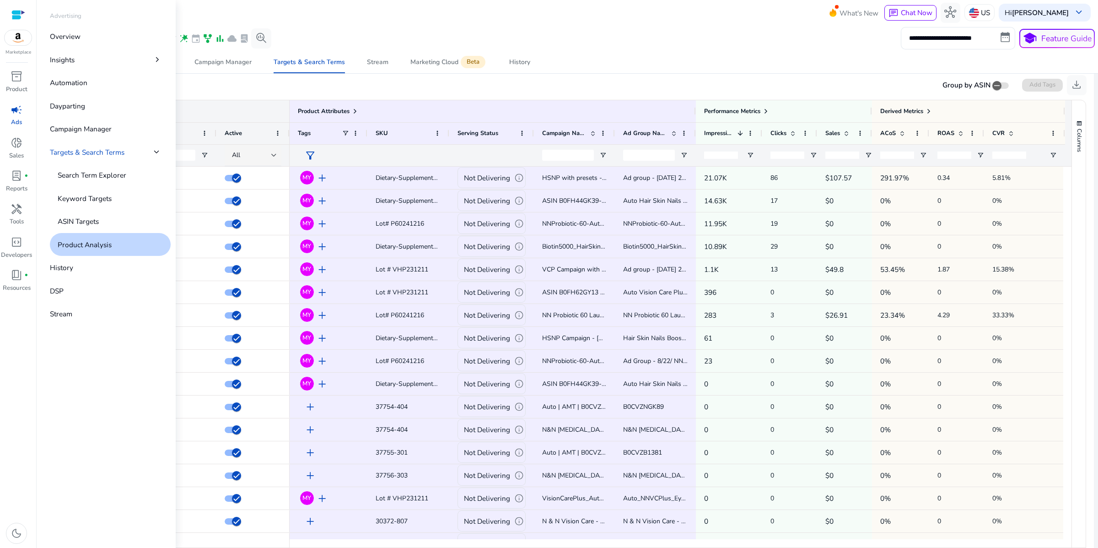
click at [11, 116] on span "campaign" at bounding box center [17, 110] width 12 height 12
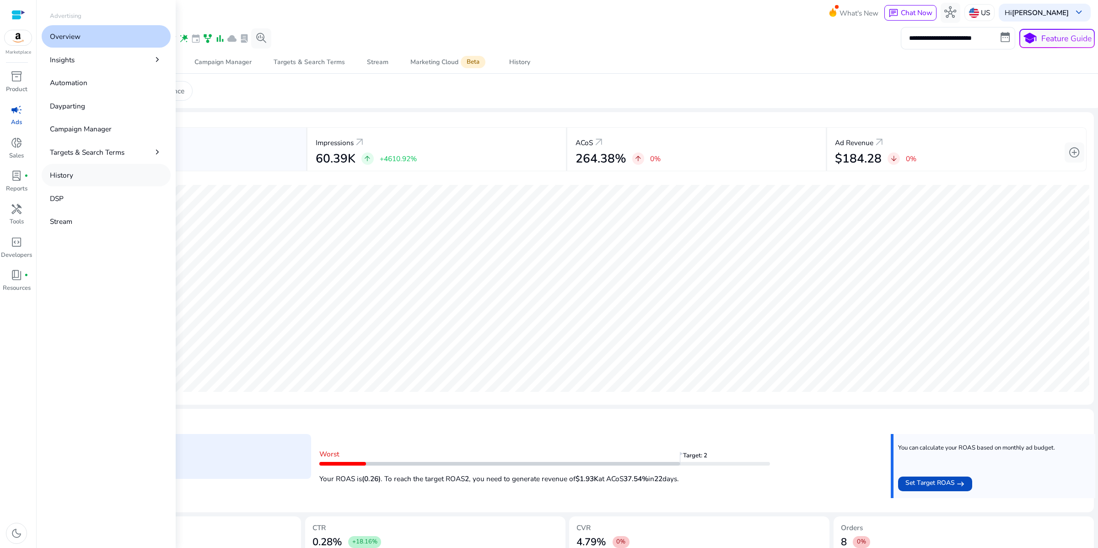
click at [73, 180] on p "History" at bounding box center [61, 175] width 23 height 11
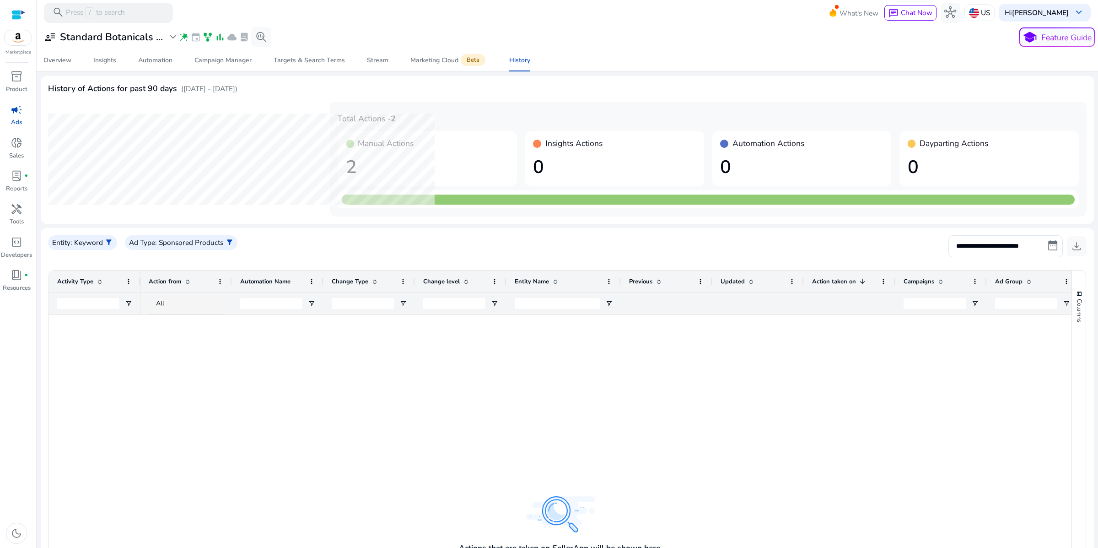
click at [299, 505] on div at bounding box center [605, 512] width 931 height 394
